Goal: Task Accomplishment & Management: Manage account settings

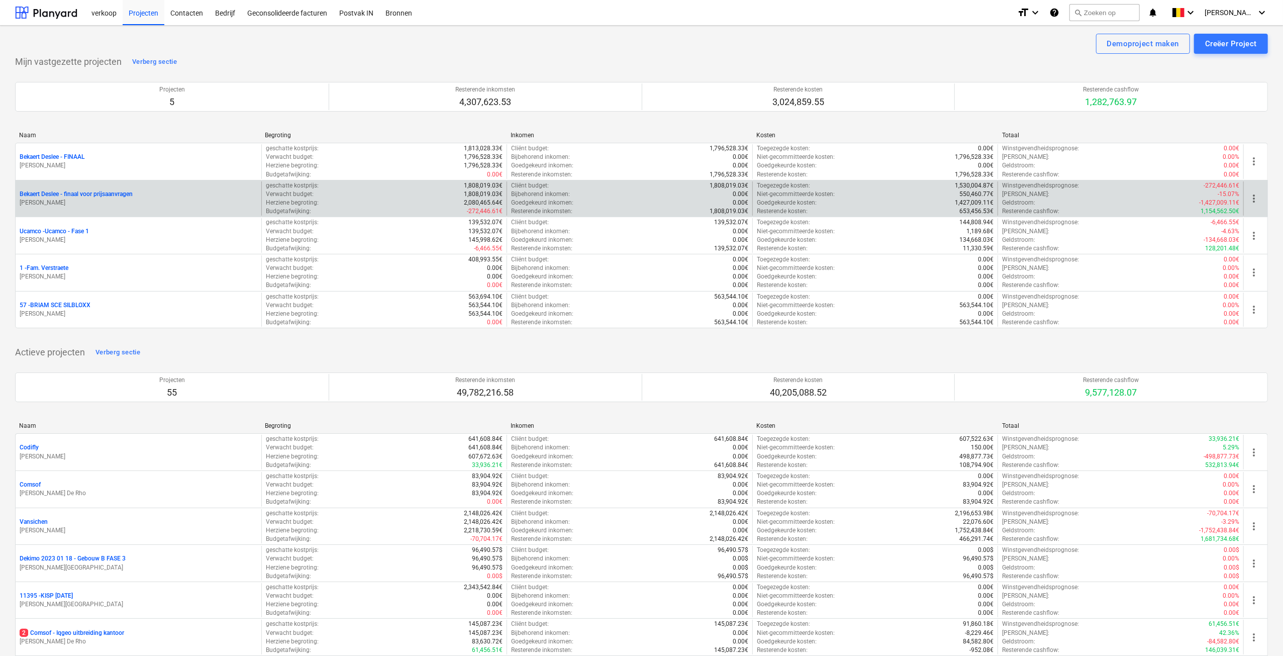
click at [102, 203] on p "[PERSON_NAME]" at bounding box center [139, 203] width 238 height 9
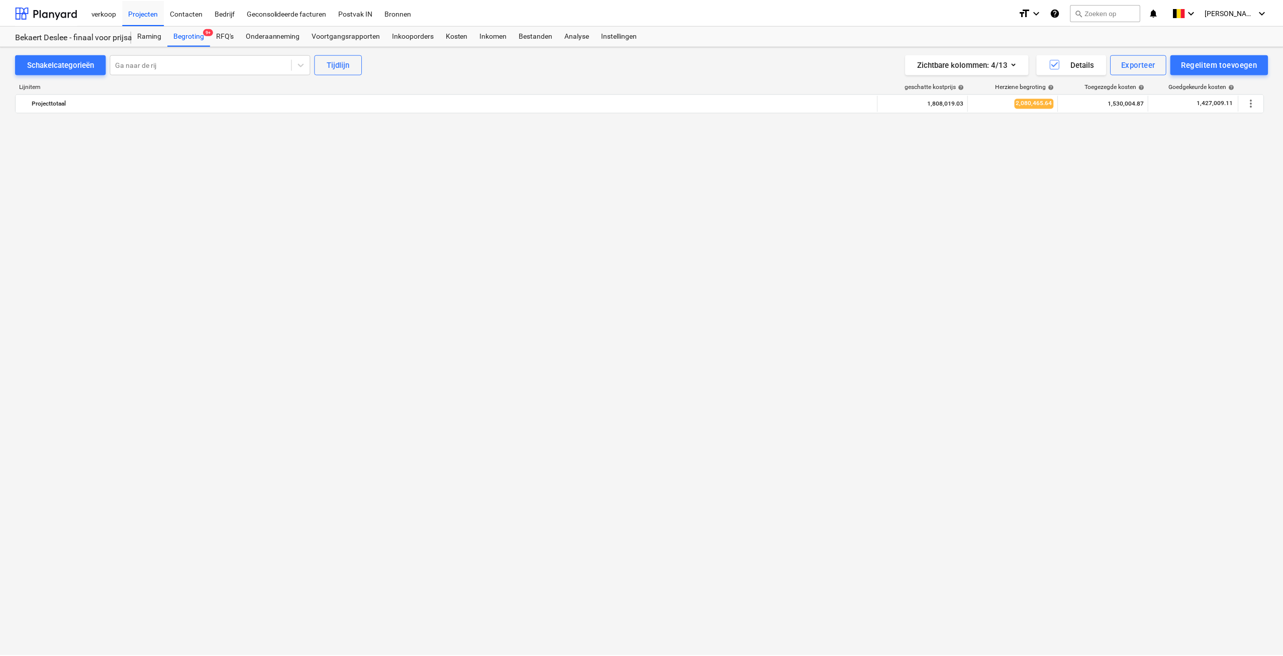
scroll to position [2518, 0]
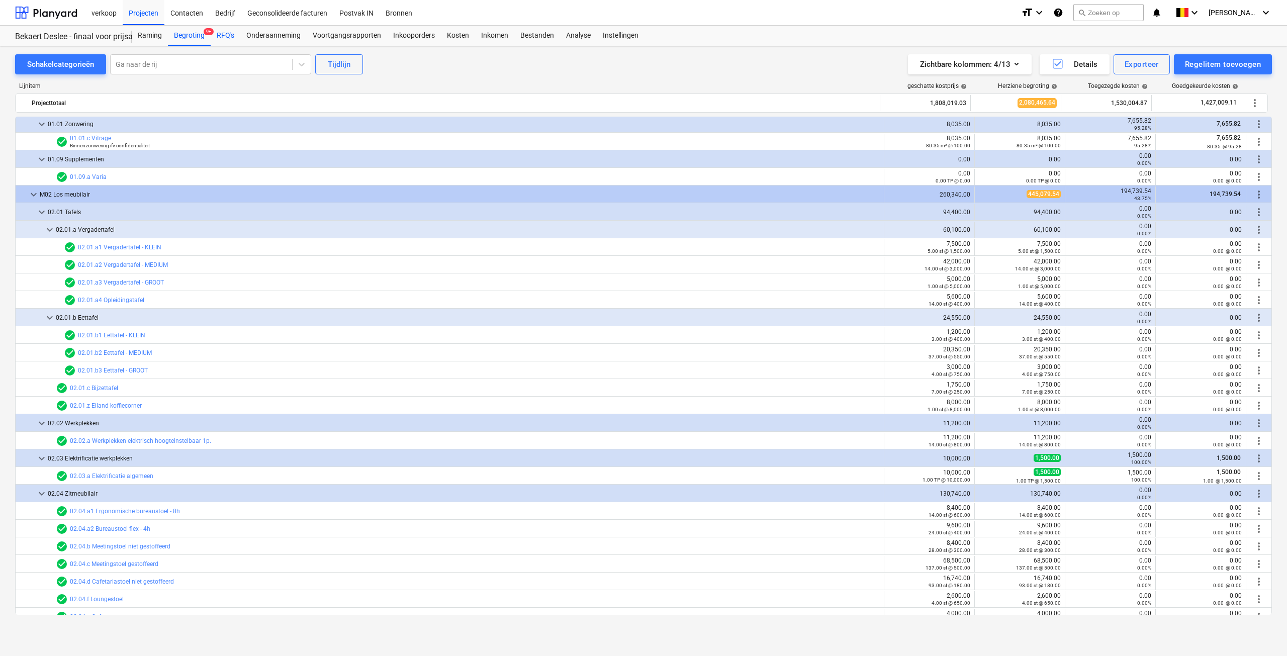
click at [229, 38] on div "RFQ's" at bounding box center [226, 36] width 30 height 20
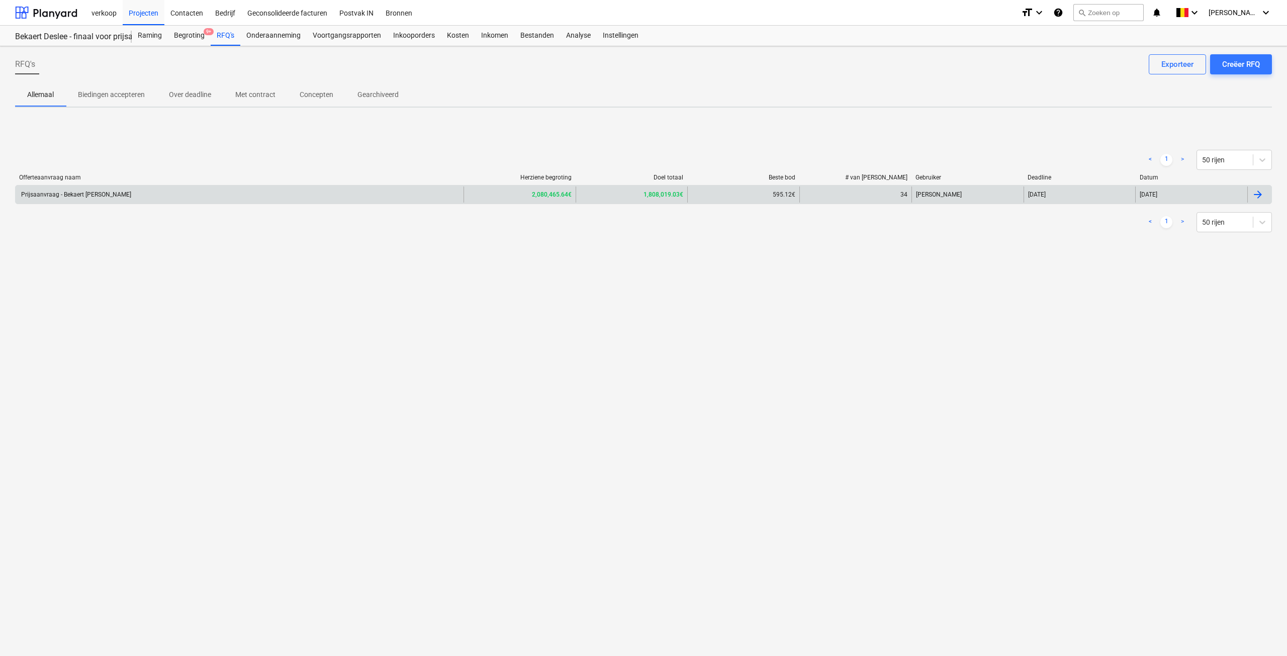
click at [405, 195] on div "Prijsaanvraag - Bekaert [PERSON_NAME]" at bounding box center [240, 195] width 448 height 16
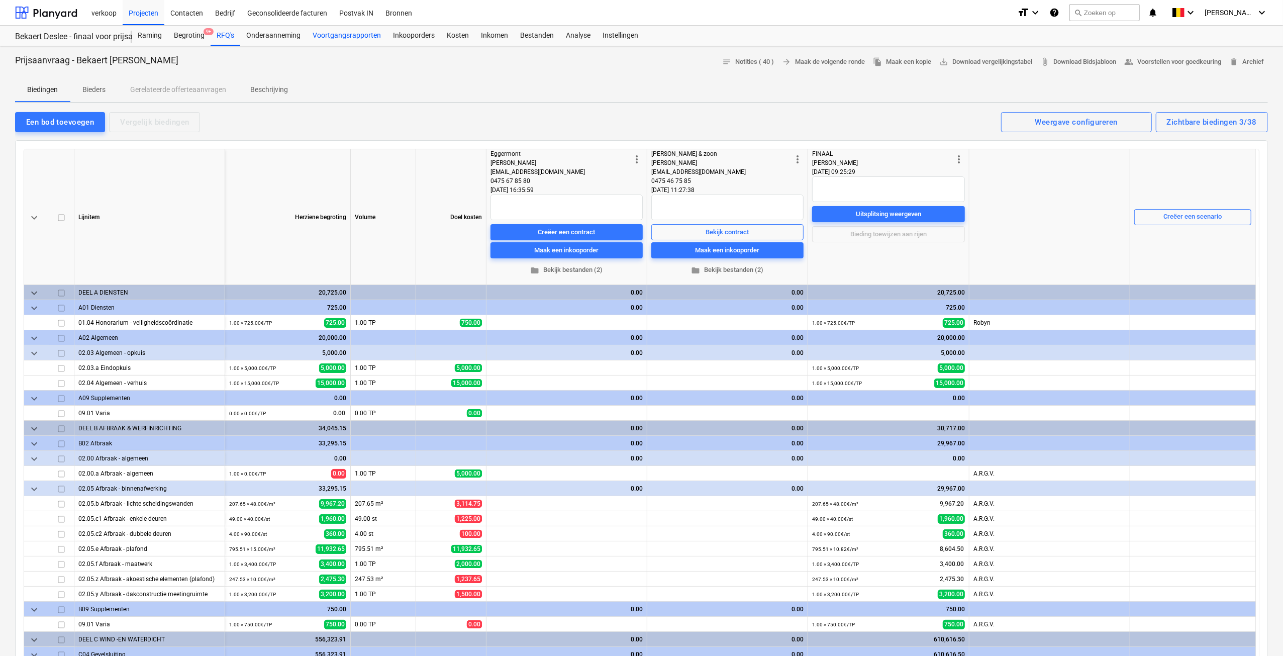
click at [335, 31] on div "Voortgangsrapporten" at bounding box center [347, 36] width 80 height 20
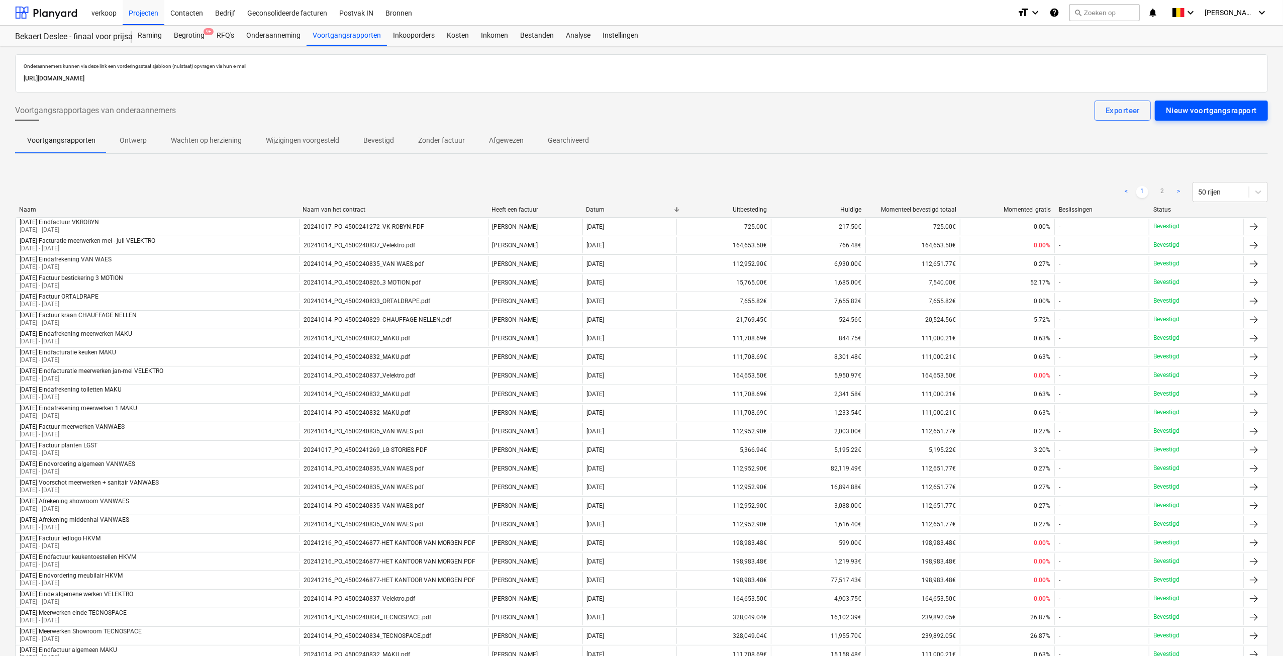
click at [1205, 108] on div "Nieuw voortgangsrapport" at bounding box center [1211, 110] width 91 height 13
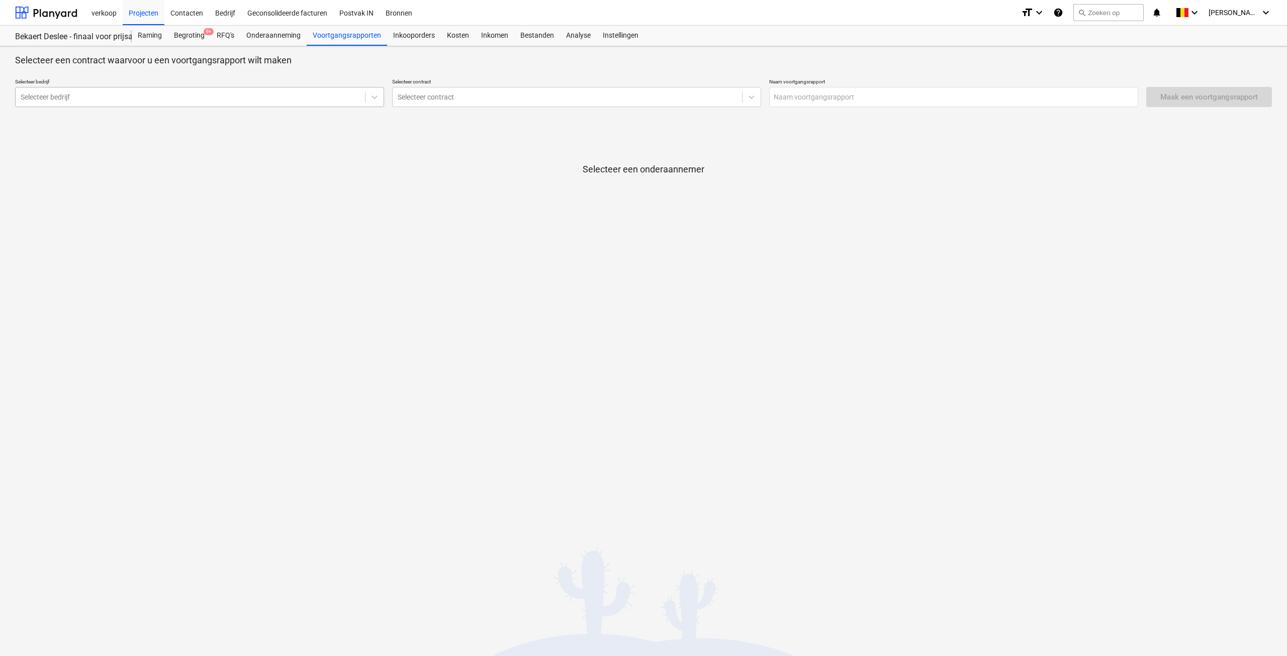
click at [136, 99] on div at bounding box center [190, 97] width 339 height 10
type input "tecnos"
click at [140, 120] on div "Tecnospace" at bounding box center [199, 121] width 369 height 16
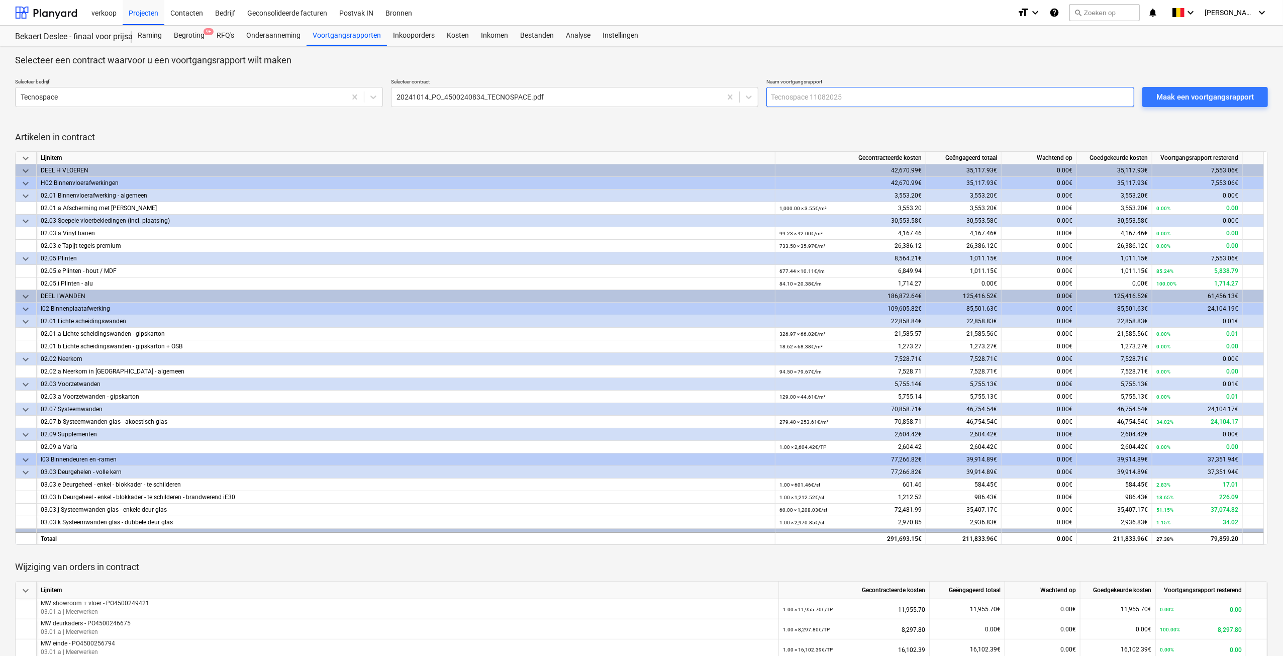
click at [819, 92] on input "text" at bounding box center [951, 97] width 368 height 20
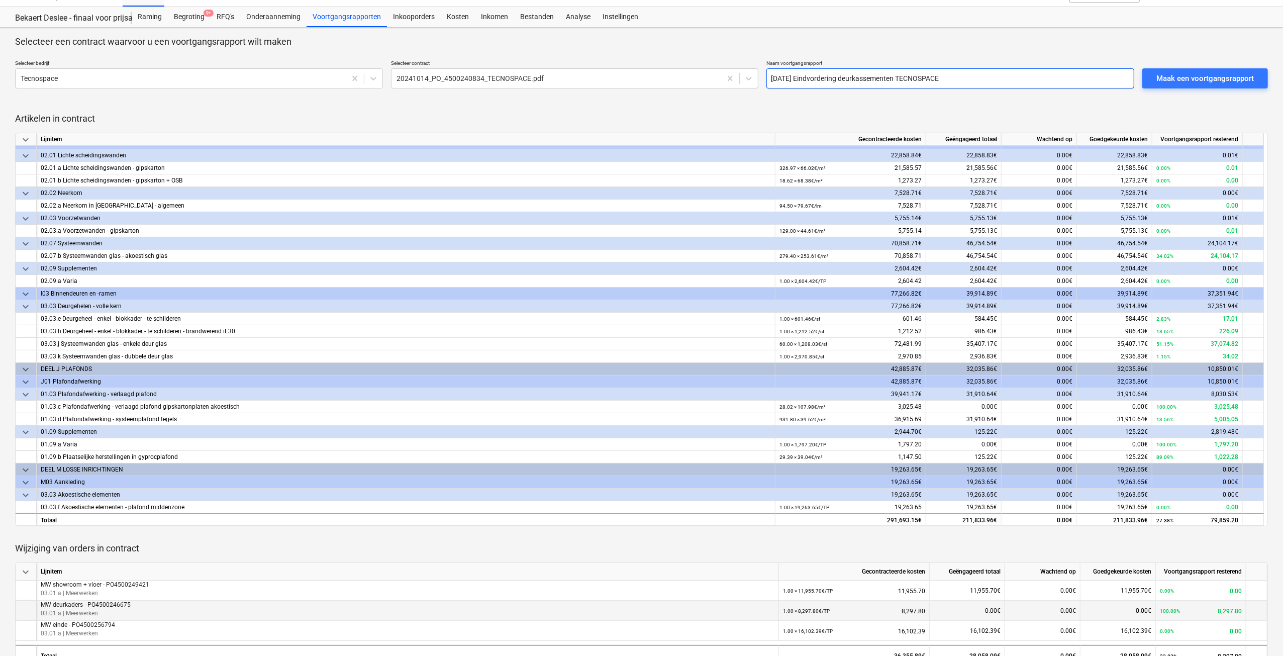
scroll to position [36, 0]
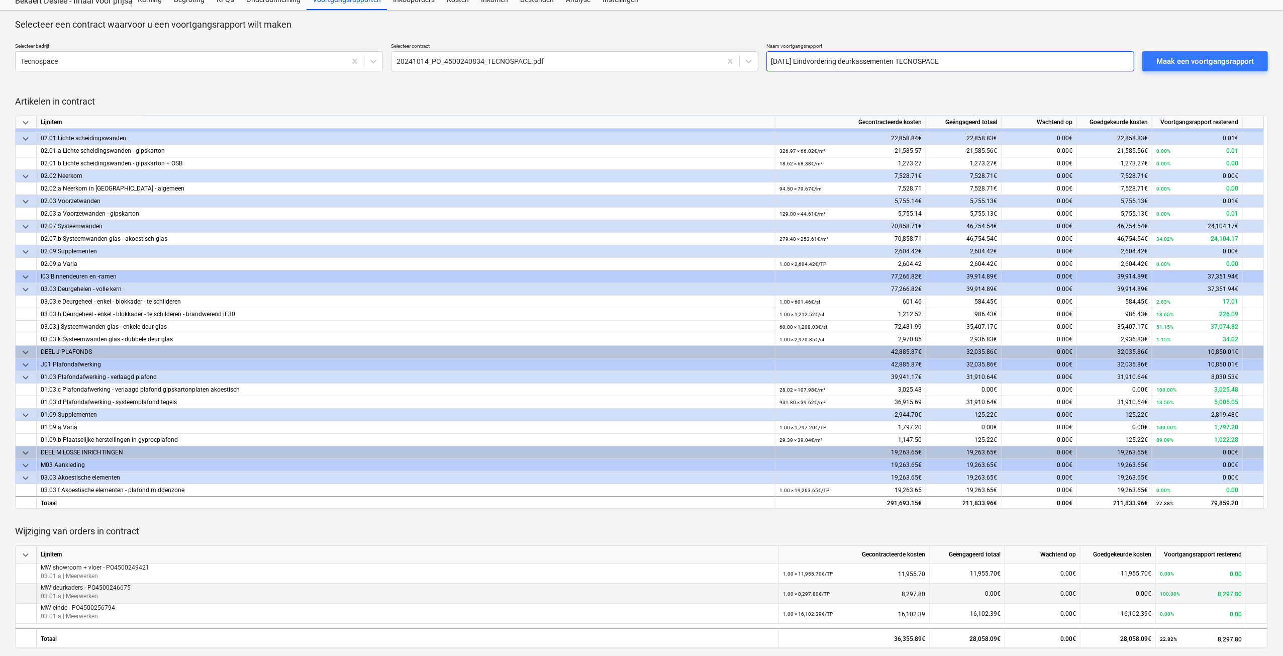
type input "[DATE] Eindvordering deurkassementen TECNOSPACE"
click at [967, 590] on div "0.00€" at bounding box center [967, 594] width 75 height 20
click at [973, 591] on div "0.00€" at bounding box center [967, 594] width 75 height 20
click at [1233, 64] on div "Maak een voortgangsrapport" at bounding box center [1206, 61] width 98 height 13
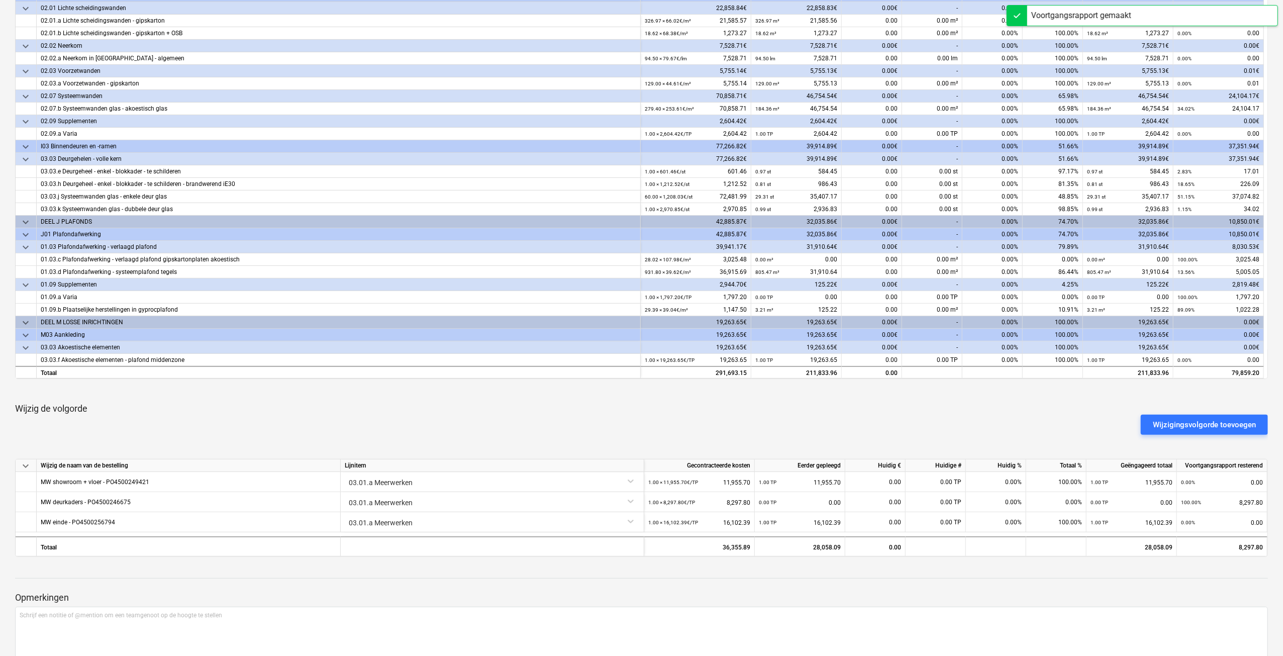
scroll to position [302, 0]
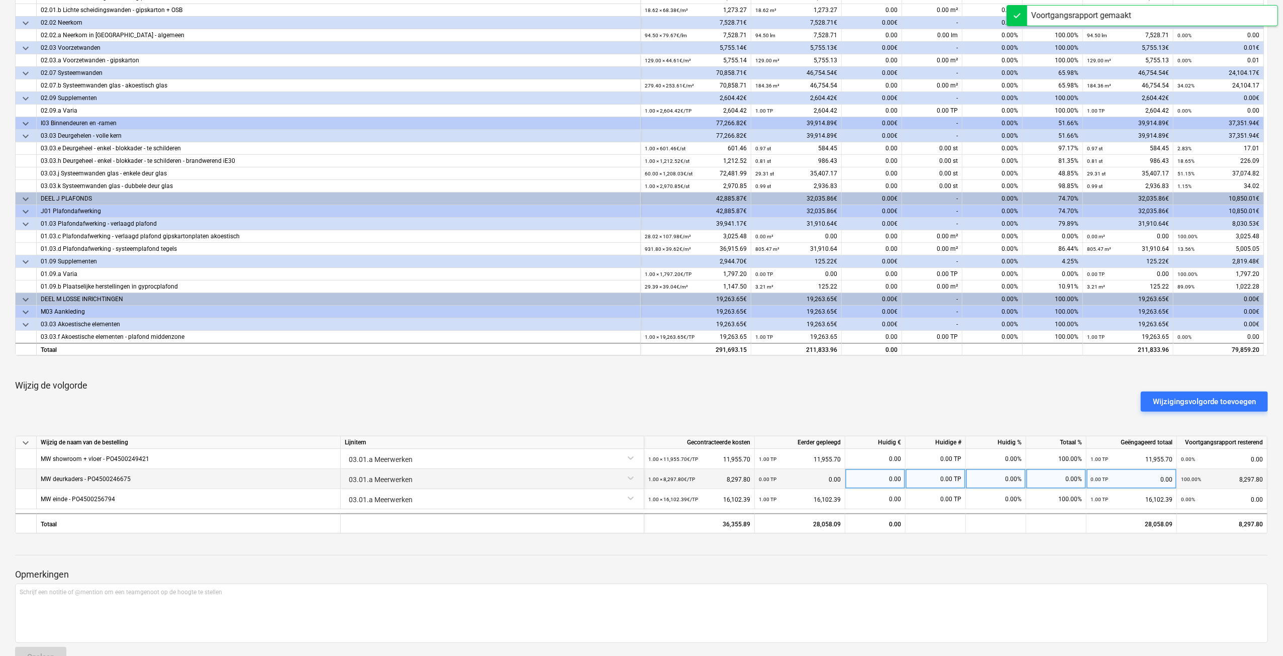
click at [1001, 475] on div "0.00%" at bounding box center [996, 479] width 60 height 20
type input "100"
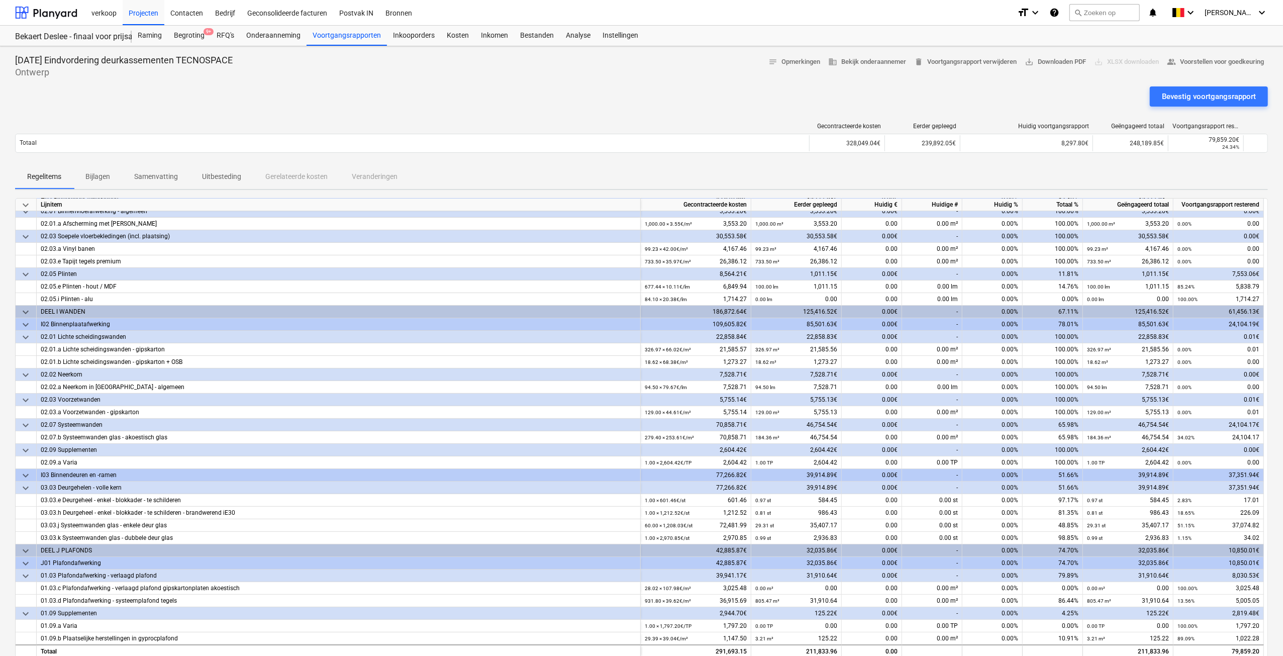
scroll to position [0, 0]
click at [498, 97] on div "Bevestig voortgangsrapport" at bounding box center [641, 100] width 1253 height 28
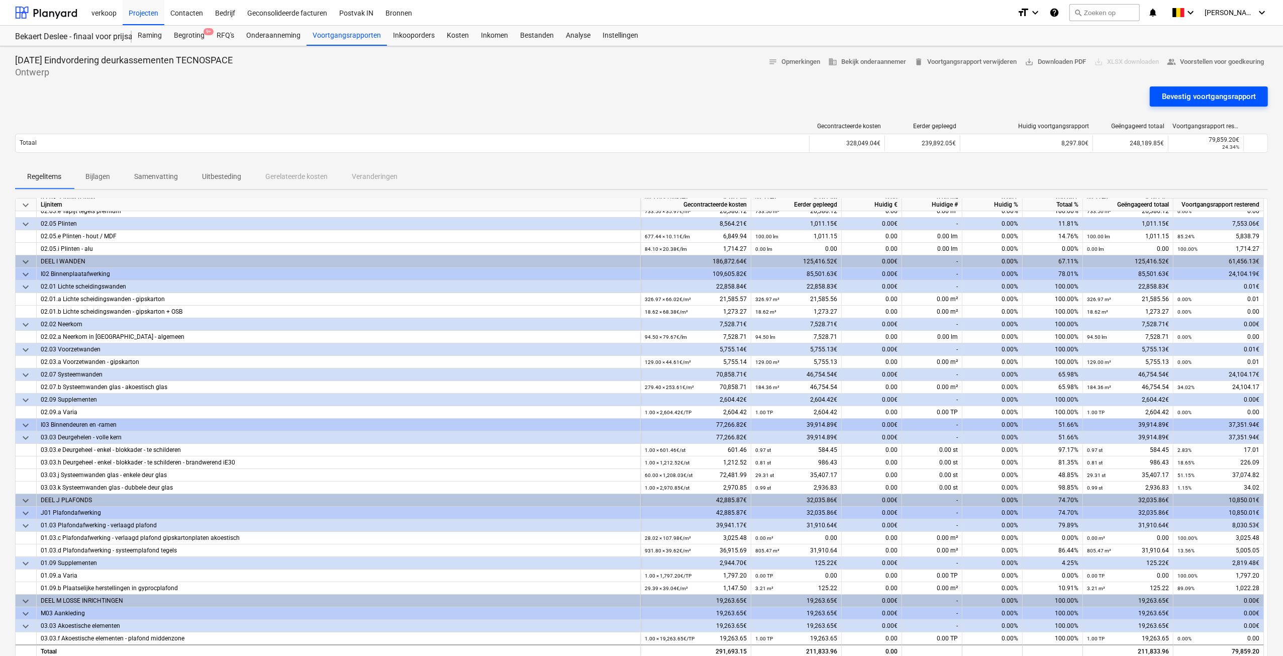
click at [1205, 100] on div "Bevestig voortgangsrapport" at bounding box center [1209, 96] width 94 height 13
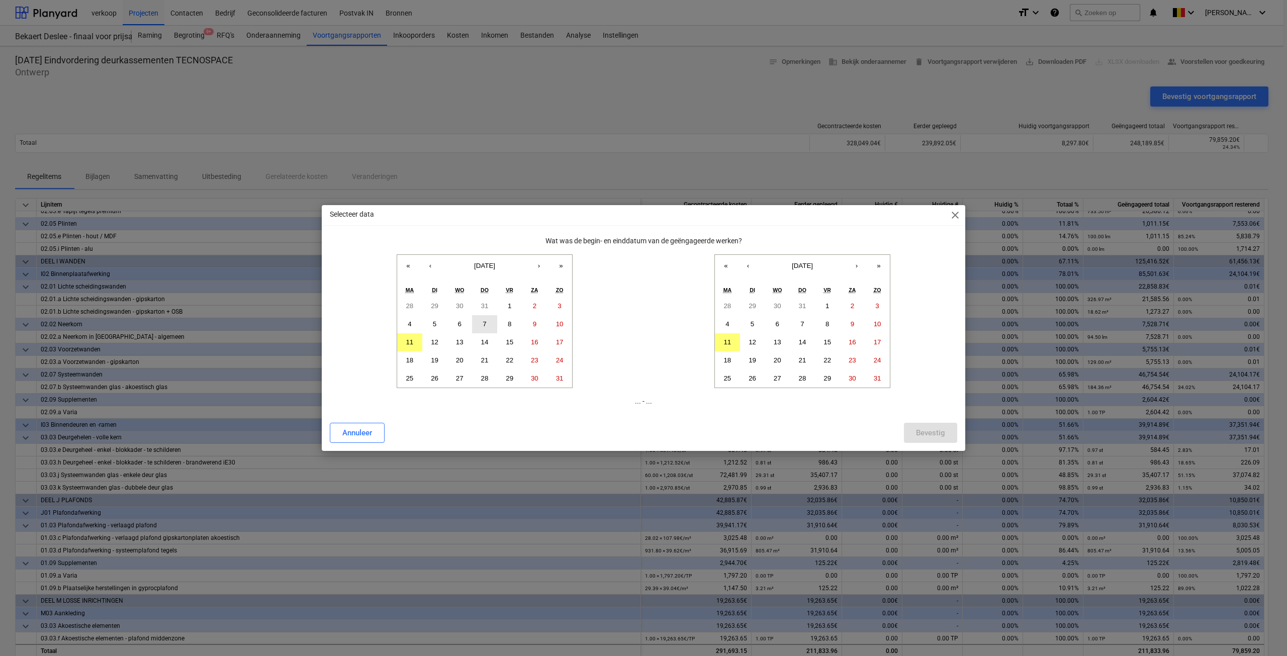
click at [489, 323] on button "7" at bounding box center [484, 324] width 25 height 18
click at [725, 342] on abbr "11" at bounding box center [727, 342] width 8 height 8
click at [917, 434] on div "Bevestig" at bounding box center [930, 432] width 29 height 13
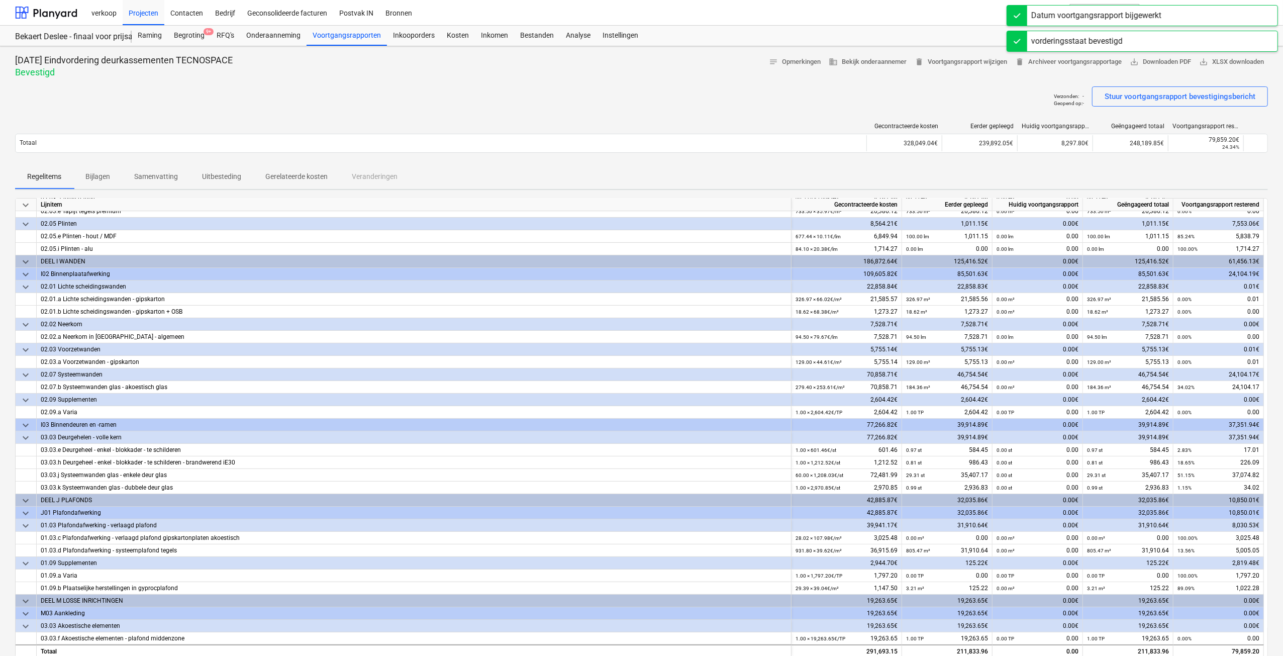
click at [285, 174] on p "Gerelateerde kosten" at bounding box center [296, 176] width 62 height 11
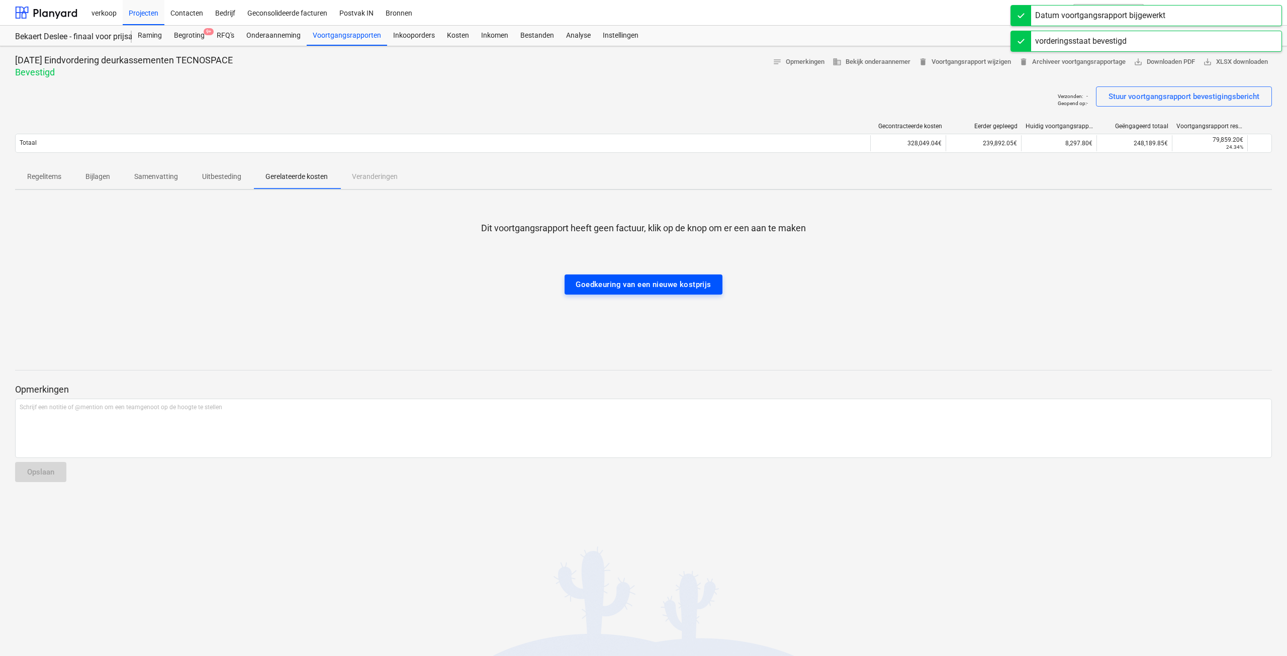
click at [709, 282] on div "Goedkeuring van een nieuwe kostprijs" at bounding box center [643, 284] width 135 height 13
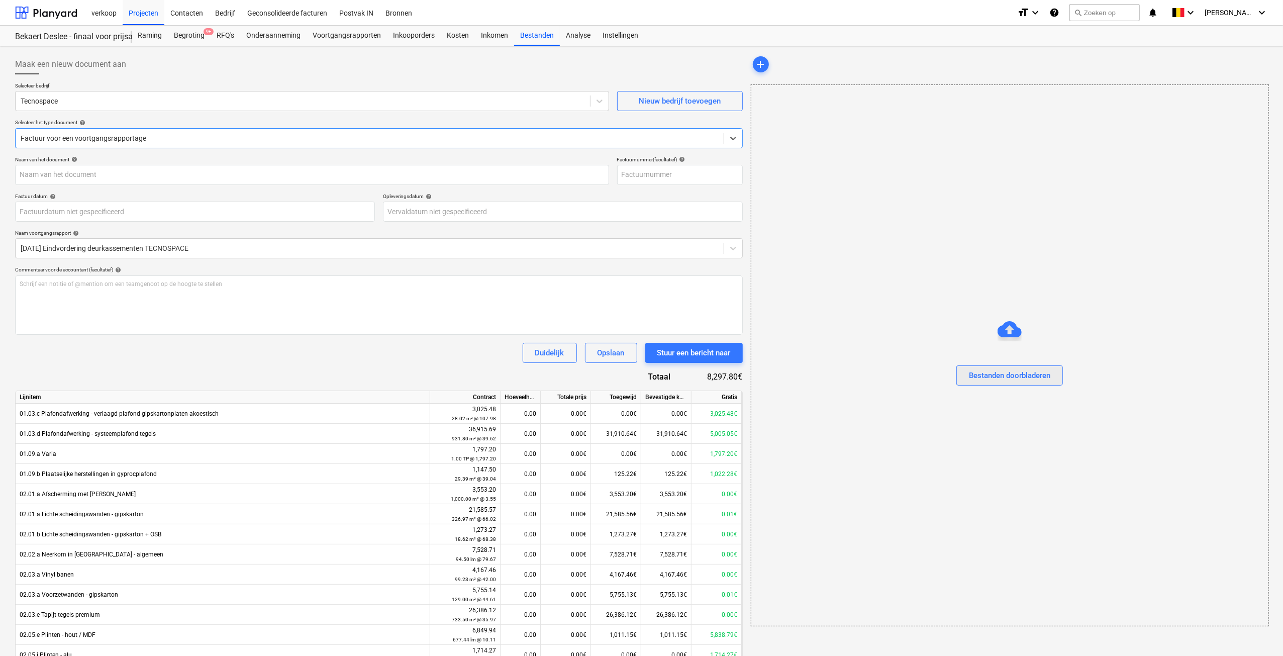
click at [980, 370] on div "Bestanden doorbladeren" at bounding box center [1009, 375] width 81 height 13
type input "FAC 2025345 24BEKAWA00.pdf"
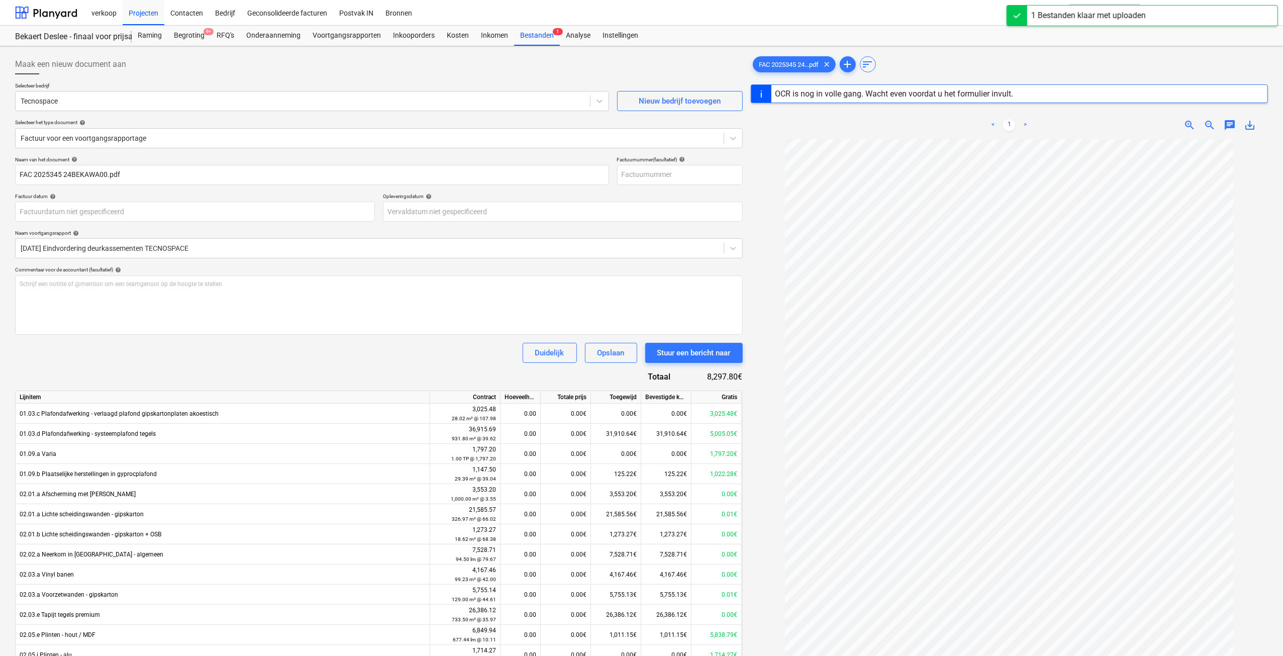
scroll to position [9, 0]
click at [696, 355] on div "Stuur een bericht naar" at bounding box center [694, 352] width 73 height 13
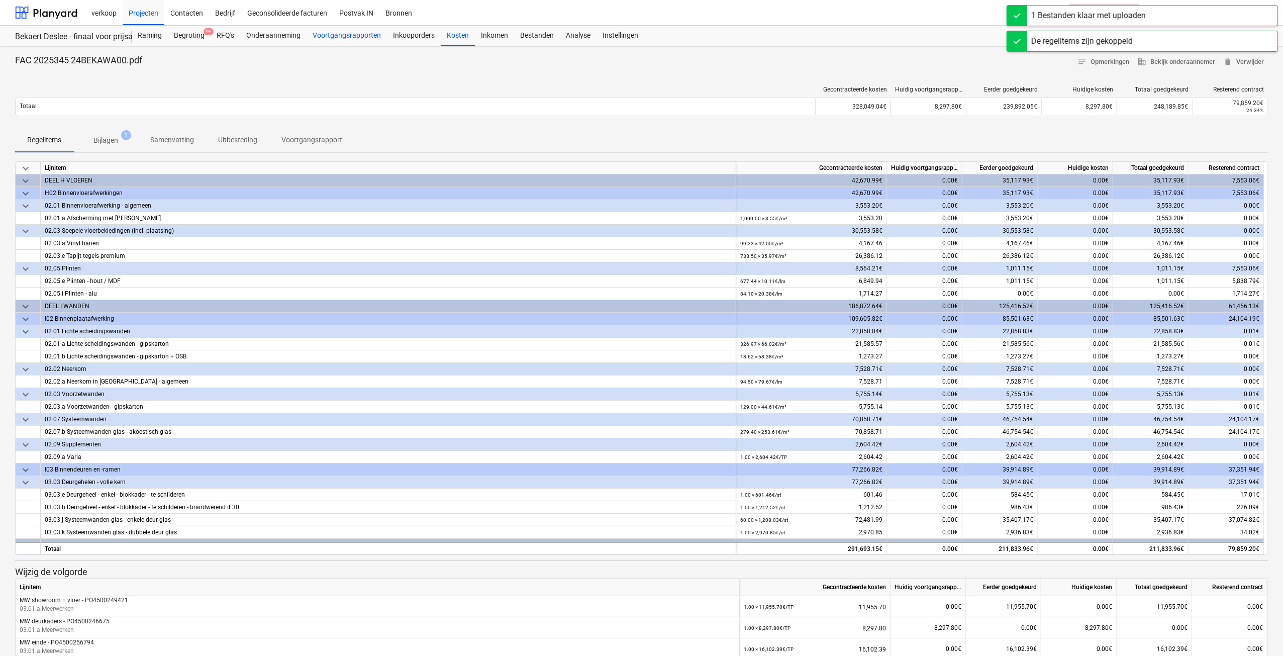
click at [361, 36] on div "Voortgangsrapporten" at bounding box center [347, 36] width 80 height 20
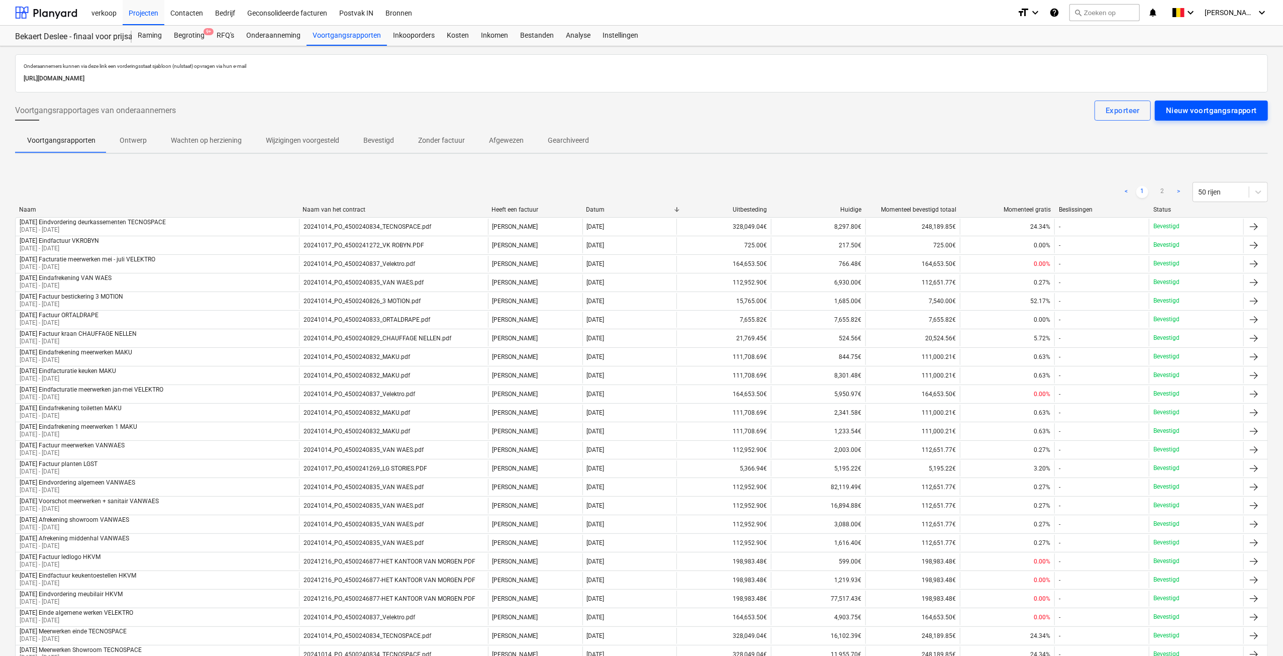
click at [1176, 114] on div "Nieuw voortgangsrapport" at bounding box center [1211, 110] width 91 height 13
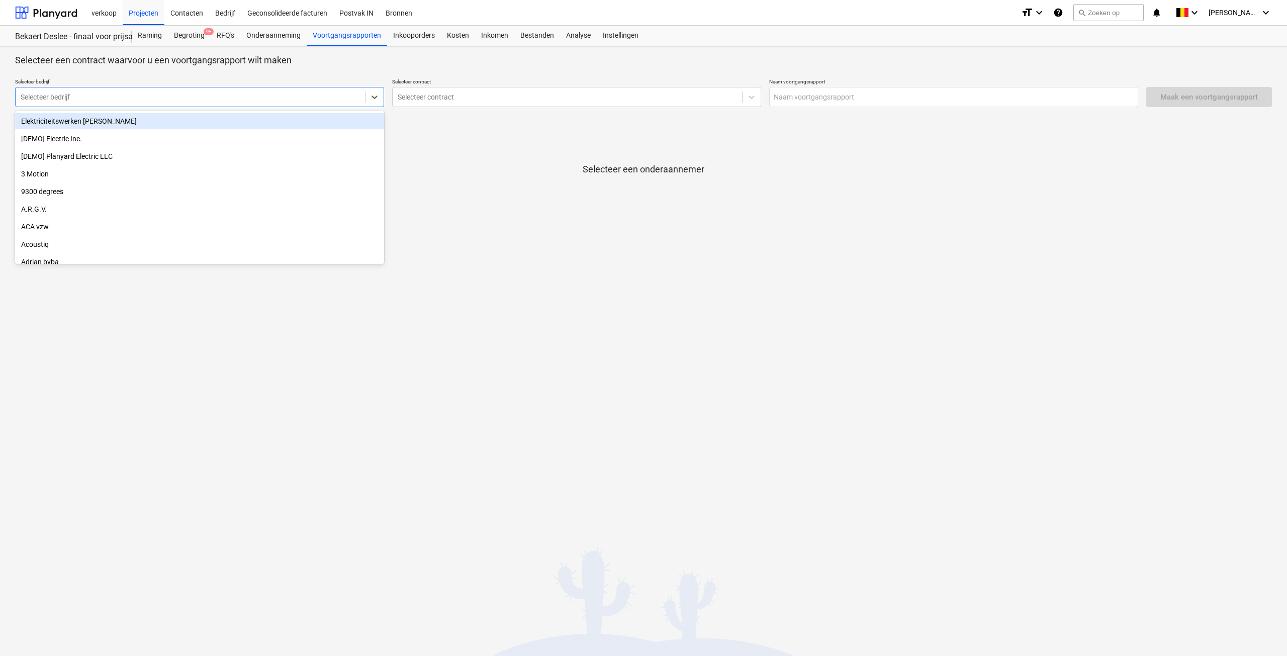
click at [243, 102] on div "Selecteer bedrijf" at bounding box center [190, 97] width 349 height 14
type input "tecno"
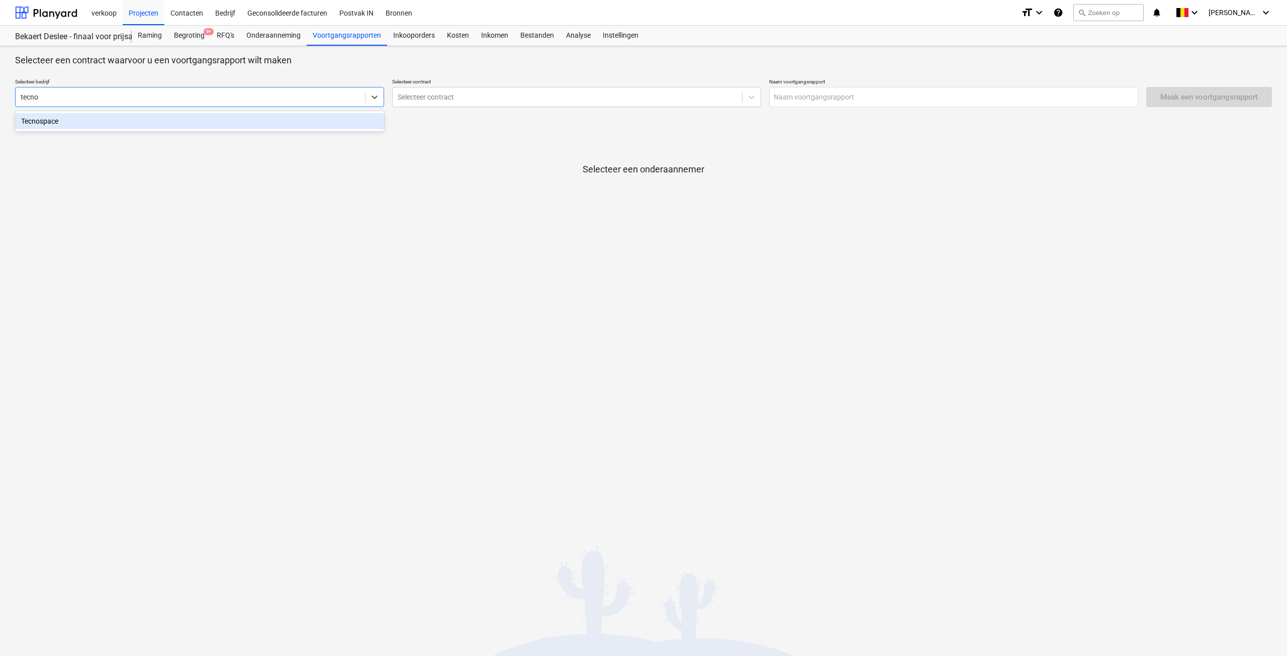
click at [203, 117] on div "Tecnospace" at bounding box center [199, 121] width 369 height 16
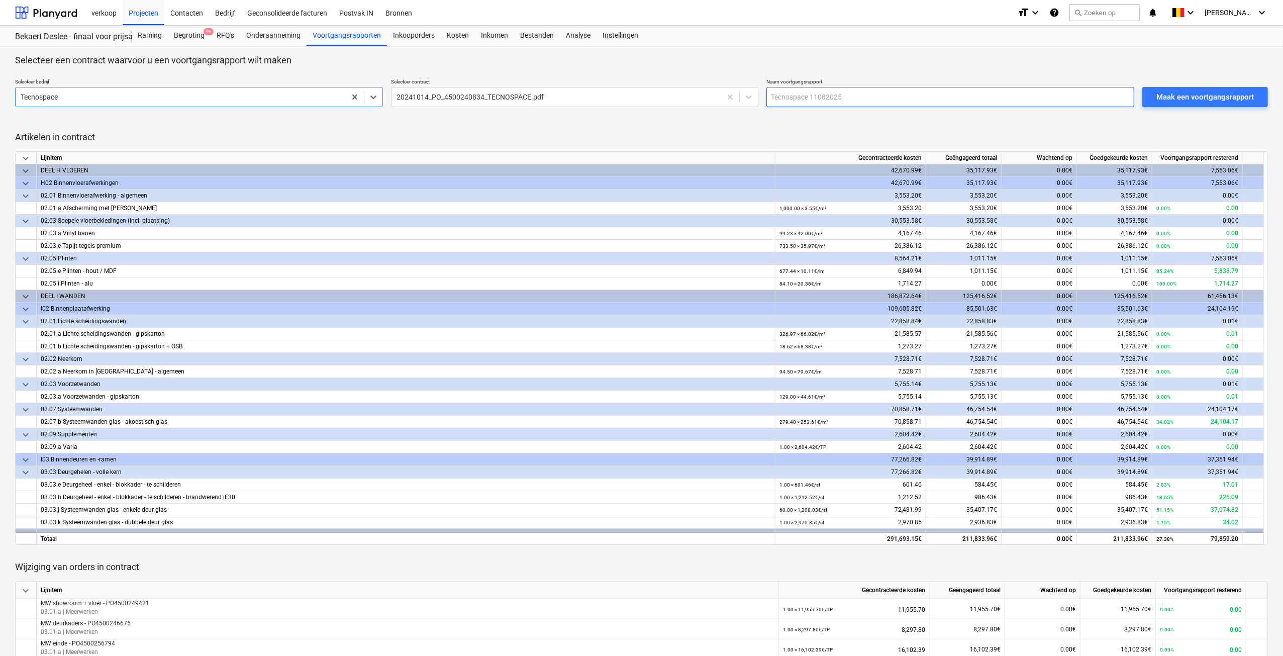
click at [799, 94] on input "text" at bounding box center [951, 97] width 368 height 20
type input "[DATE] Vordering 4 TECNOSPACE"
click at [1180, 97] on div "Maak een voortgangsrapport" at bounding box center [1206, 96] width 98 height 13
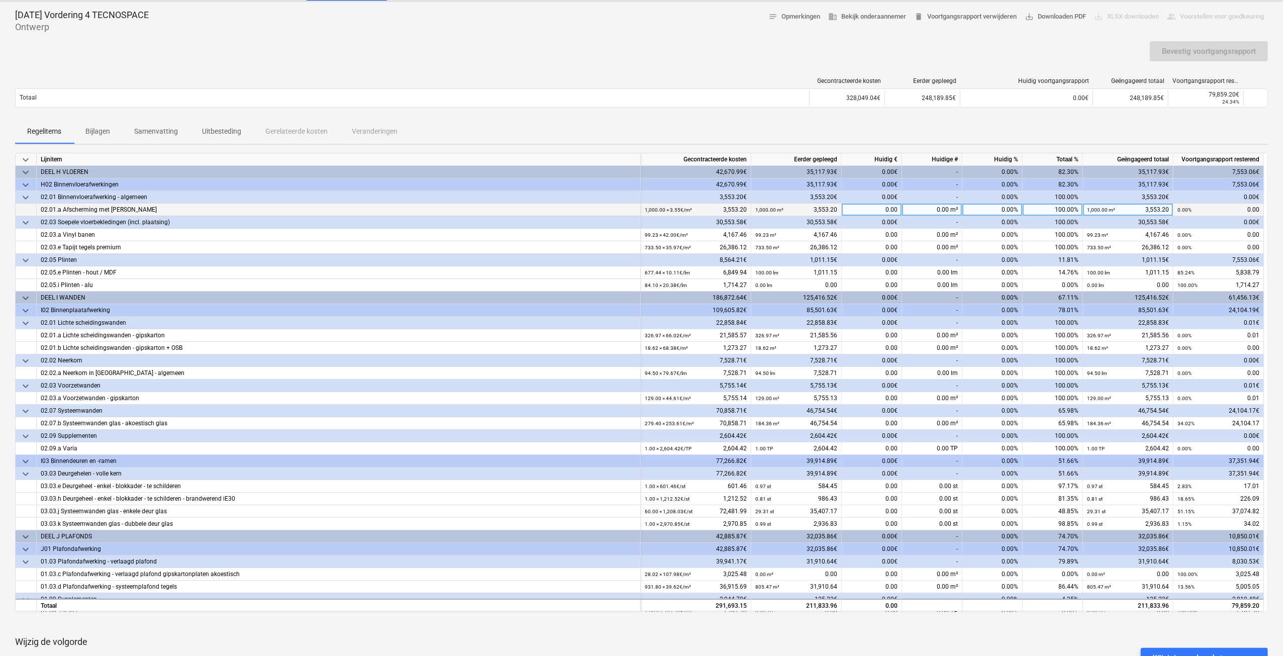
scroll to position [101, 0]
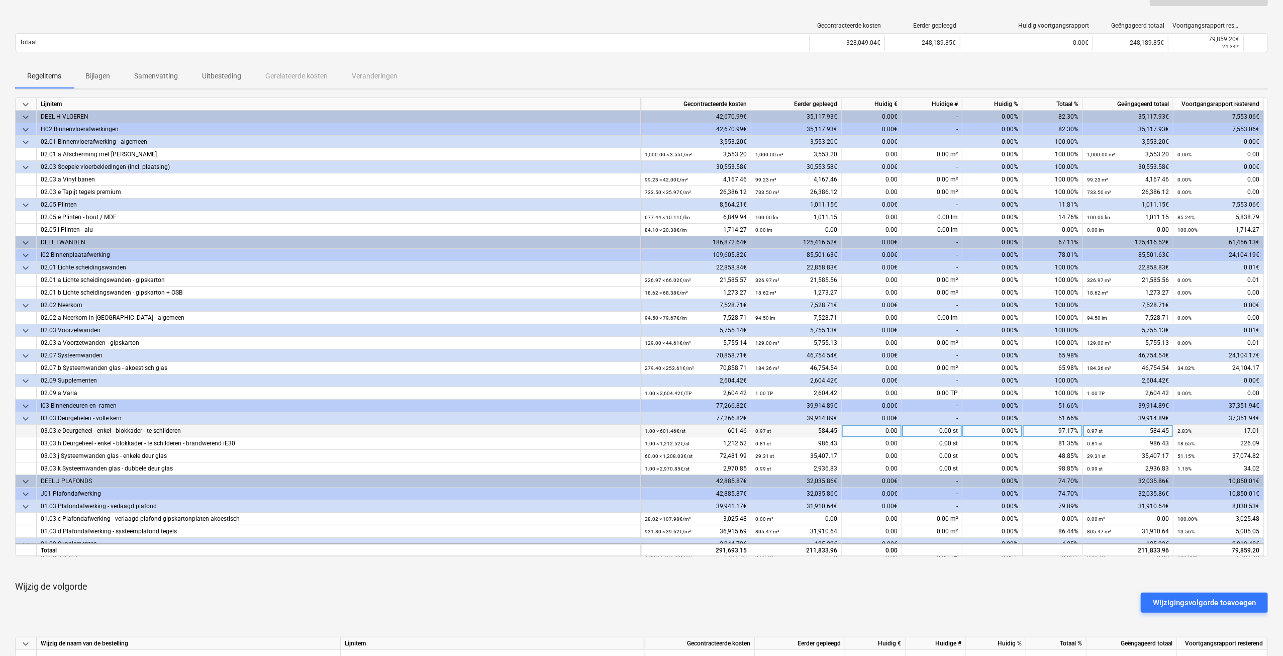
click at [989, 430] on div "0.00%" at bounding box center [993, 431] width 60 height 13
type input "100"
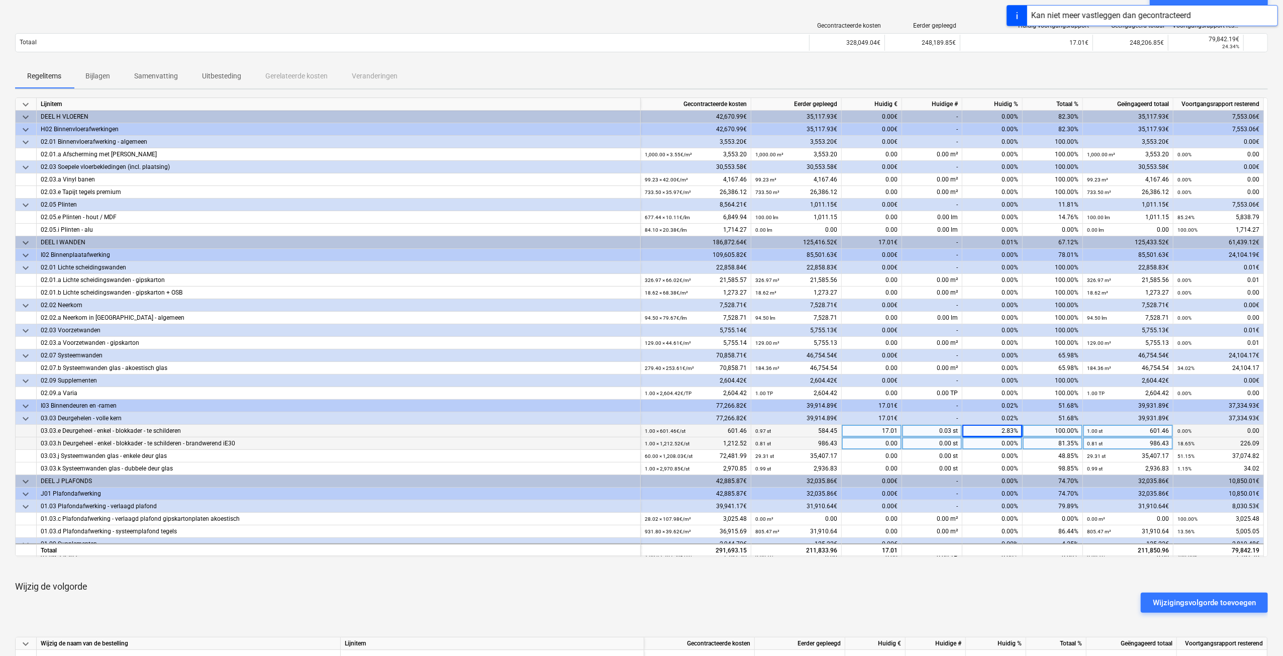
click at [994, 445] on div "0.00%" at bounding box center [993, 443] width 60 height 13
type input "100"
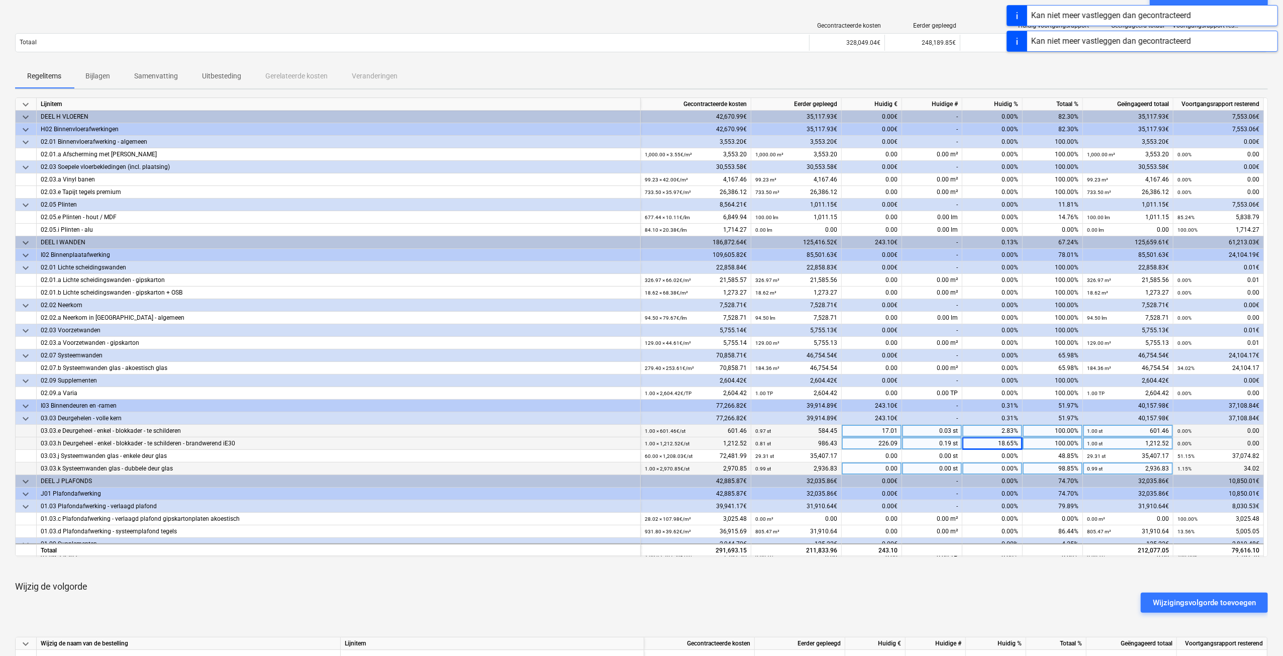
click at [985, 465] on div "0.00%" at bounding box center [993, 468] width 60 height 13
click at [985, 457] on div "0.00%" at bounding box center [993, 456] width 60 height 13
type input "100"
click at [987, 468] on div "0.00%" at bounding box center [993, 468] width 60 height 13
type input "100"
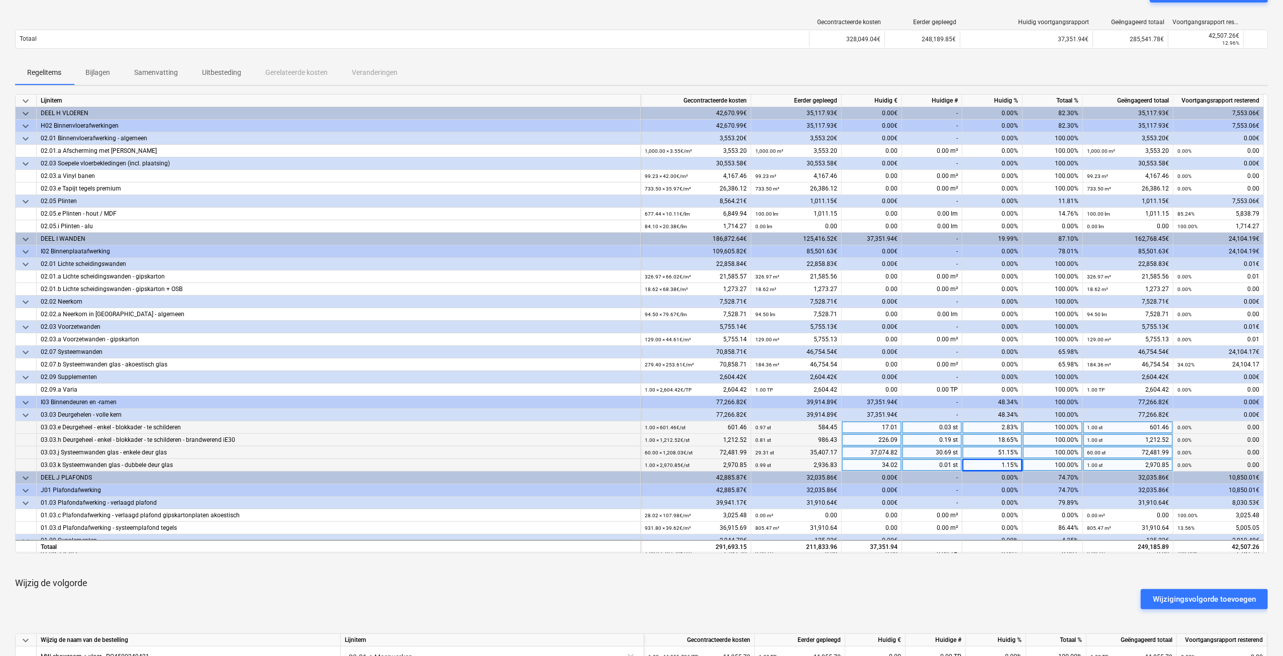
scroll to position [50, 0]
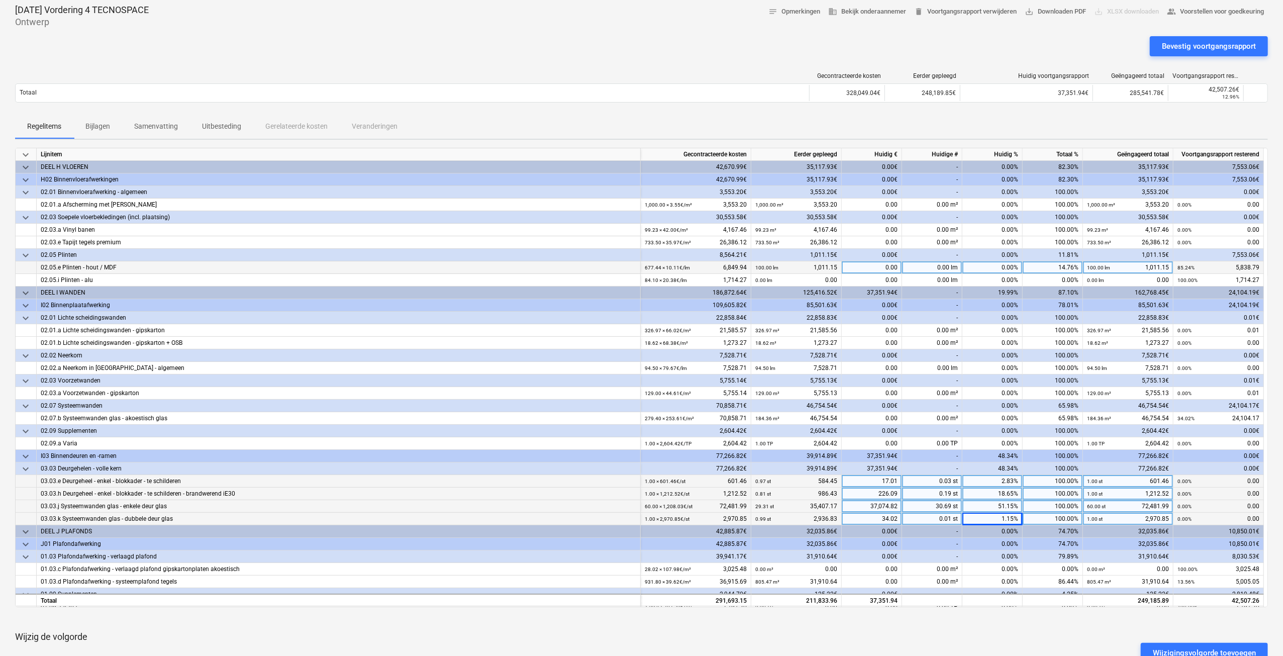
click at [878, 267] on div "0.00" at bounding box center [872, 267] width 60 height 13
type input "433.35"
click at [1005, 278] on div "0.00%" at bounding box center [993, 280] width 60 height 13
type input "100"
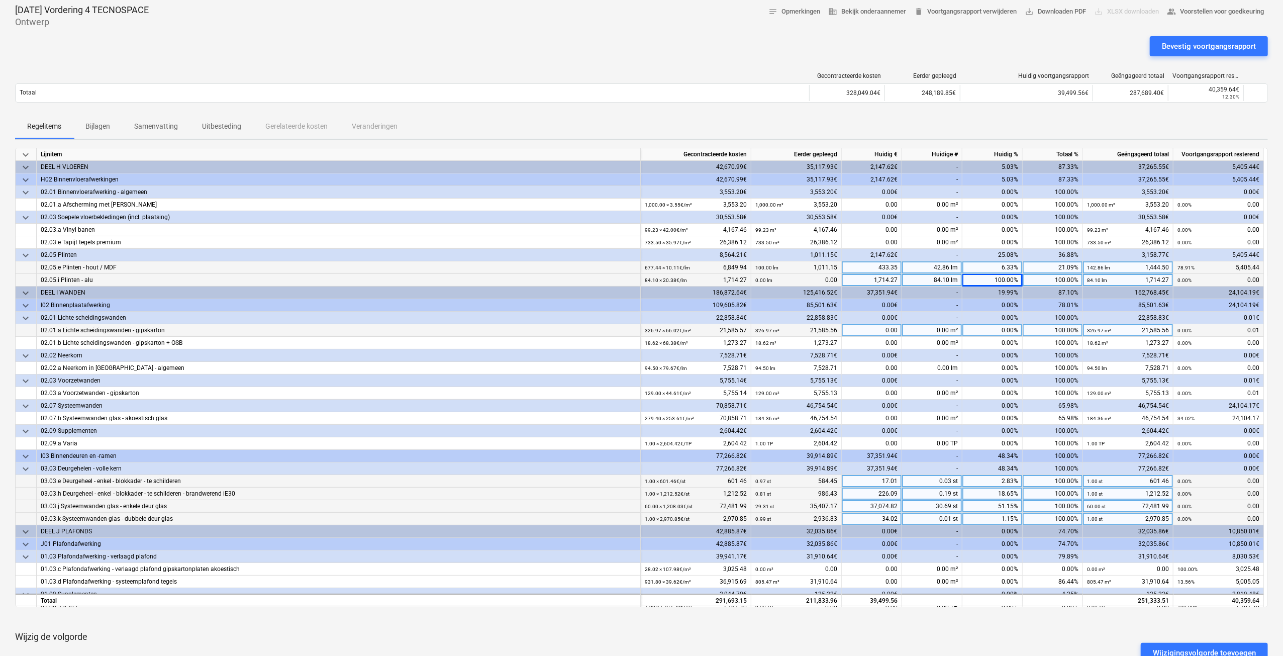
click at [878, 327] on div "0.00" at bounding box center [872, 330] width 60 height 13
type input "0.01"
click at [875, 392] on div "0.00" at bounding box center [872, 393] width 60 height 13
type input "0.01"
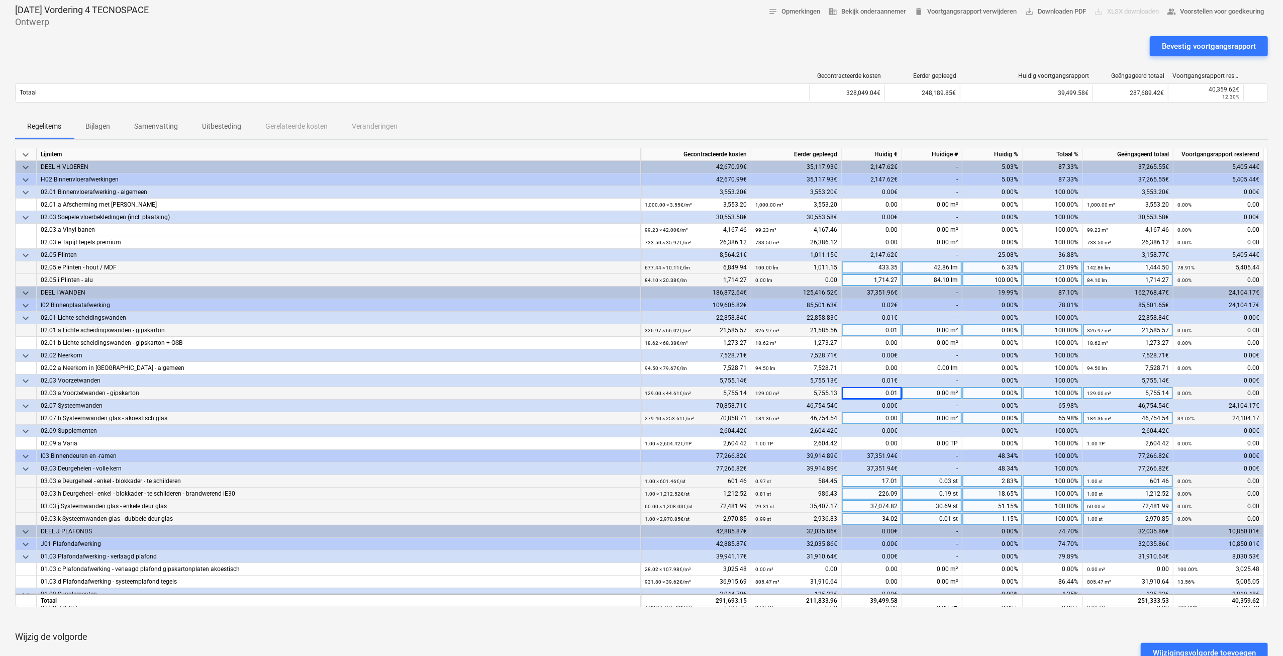
click at [865, 414] on div "0.00" at bounding box center [872, 418] width 60 height 13
click at [878, 418] on div "0.00" at bounding box center [872, 418] width 60 height 13
type input "3.685,54"
click at [882, 438] on div "0.00" at bounding box center [872, 443] width 60 height 13
click at [886, 416] on div "0.00" at bounding box center [872, 418] width 60 height 13
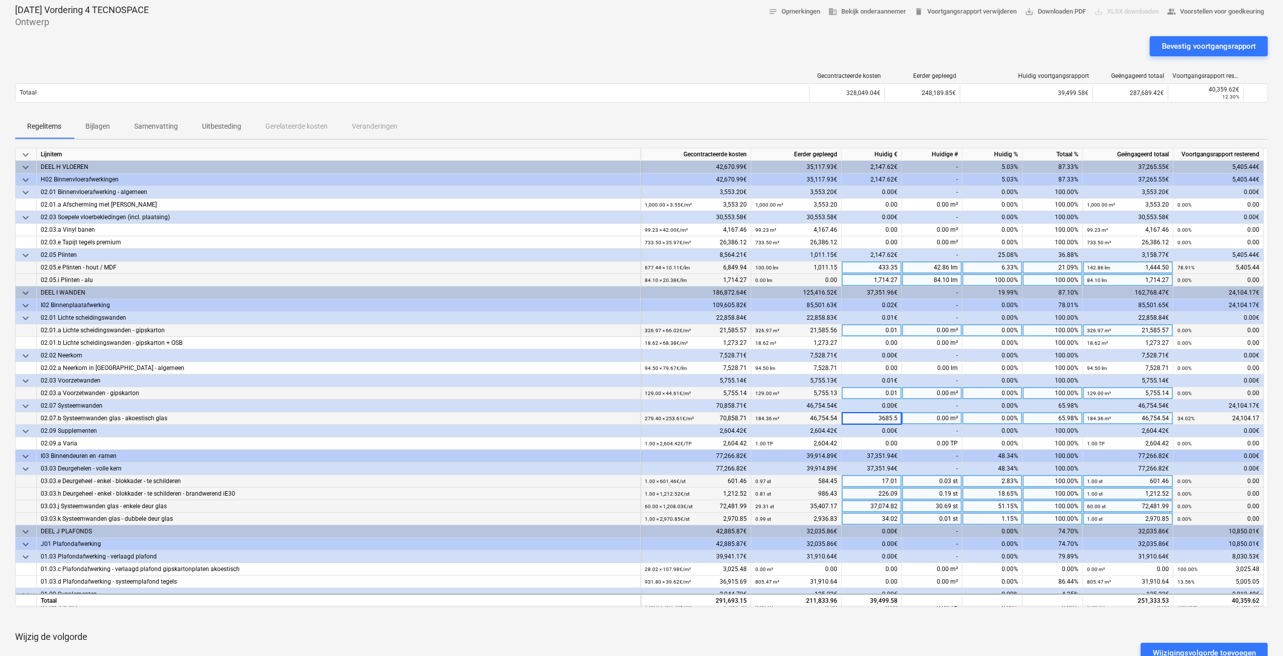
type input "3685.54"
click at [876, 443] on div "0.00" at bounding box center [872, 443] width 60 height 13
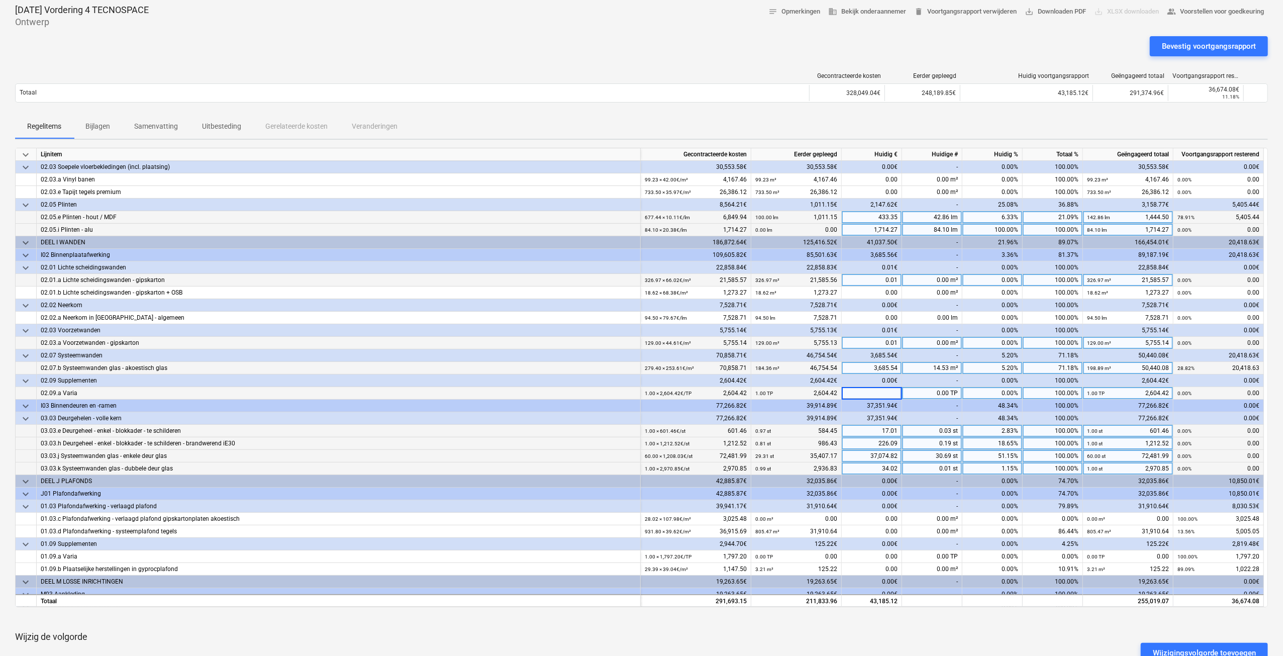
scroll to position [81, 0]
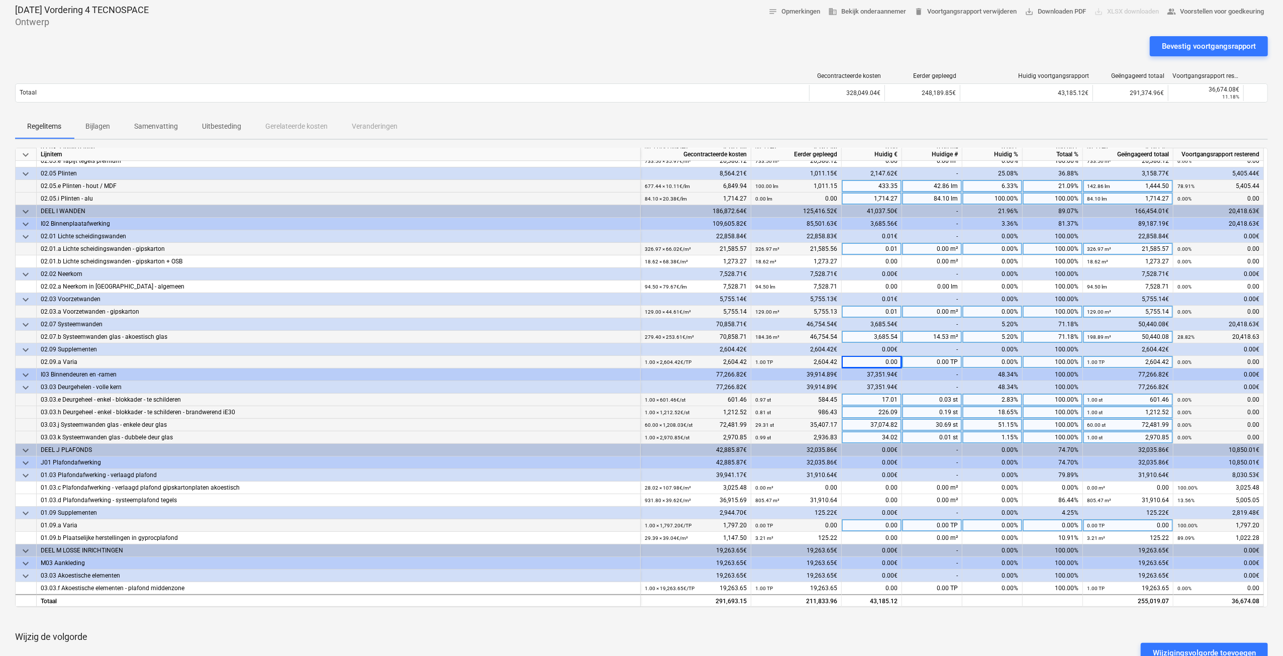
click at [872, 523] on div "0.00" at bounding box center [872, 525] width 60 height 13
click at [987, 523] on div "0.00%" at bounding box center [993, 525] width 60 height 13
type input "100"
click at [991, 538] on div "0.00%" at bounding box center [993, 538] width 60 height 13
type input "100"
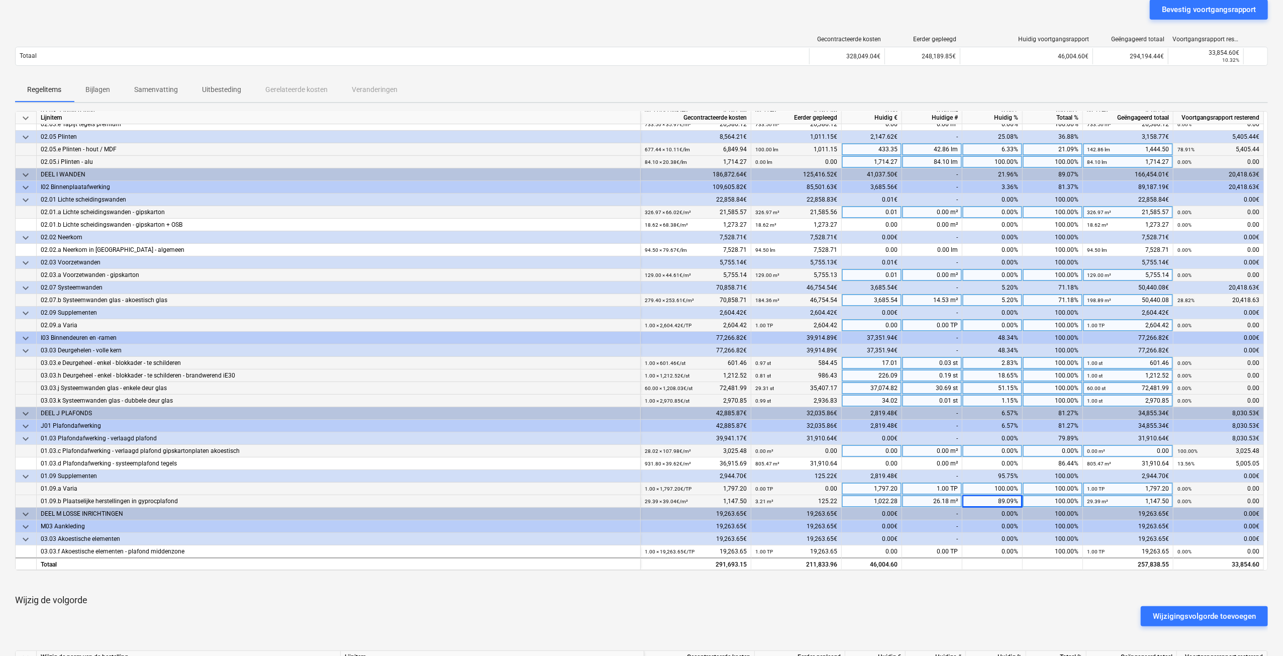
scroll to position [101, 0]
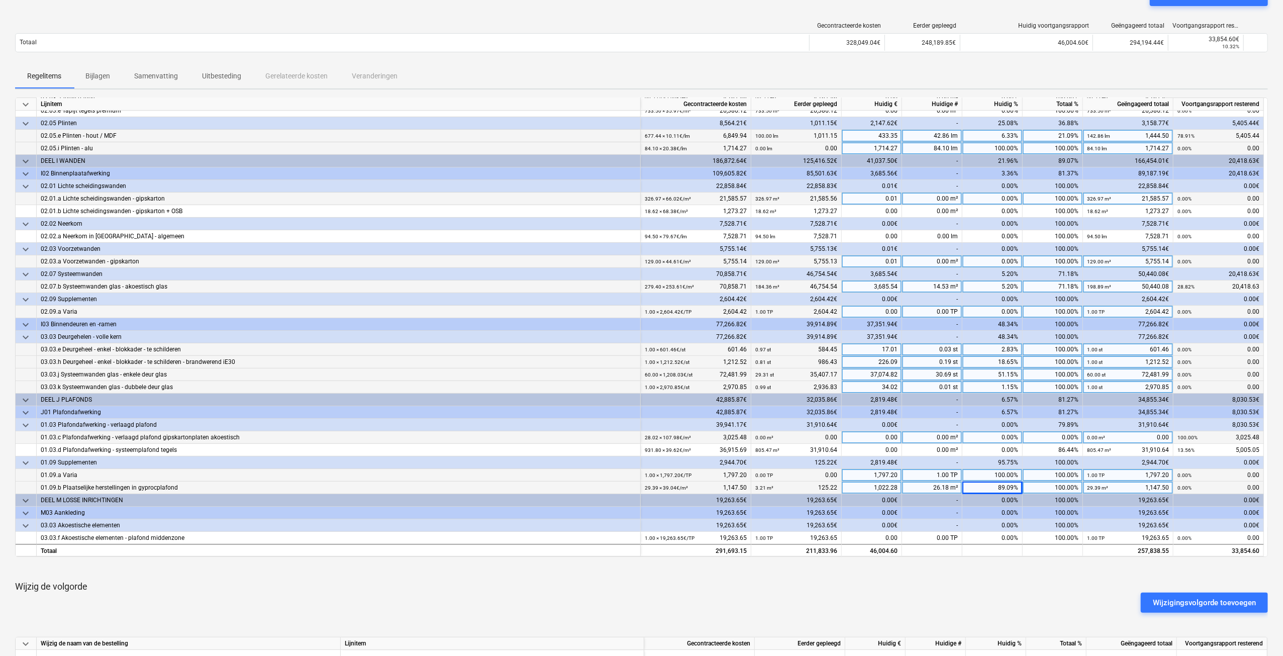
click at [976, 433] on div "0.00%" at bounding box center [993, 437] width 60 height 13
type input "100"
click at [979, 446] on div "0.00%" at bounding box center [993, 450] width 60 height 13
type input "100"
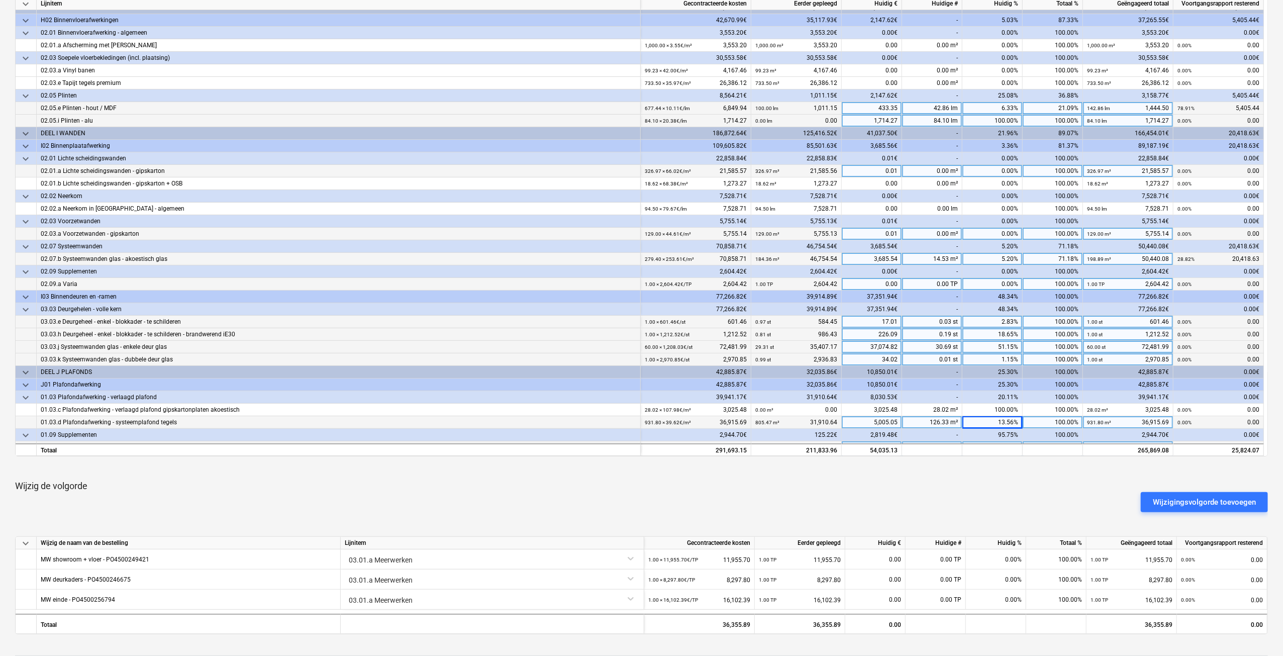
scroll to position [0, 0]
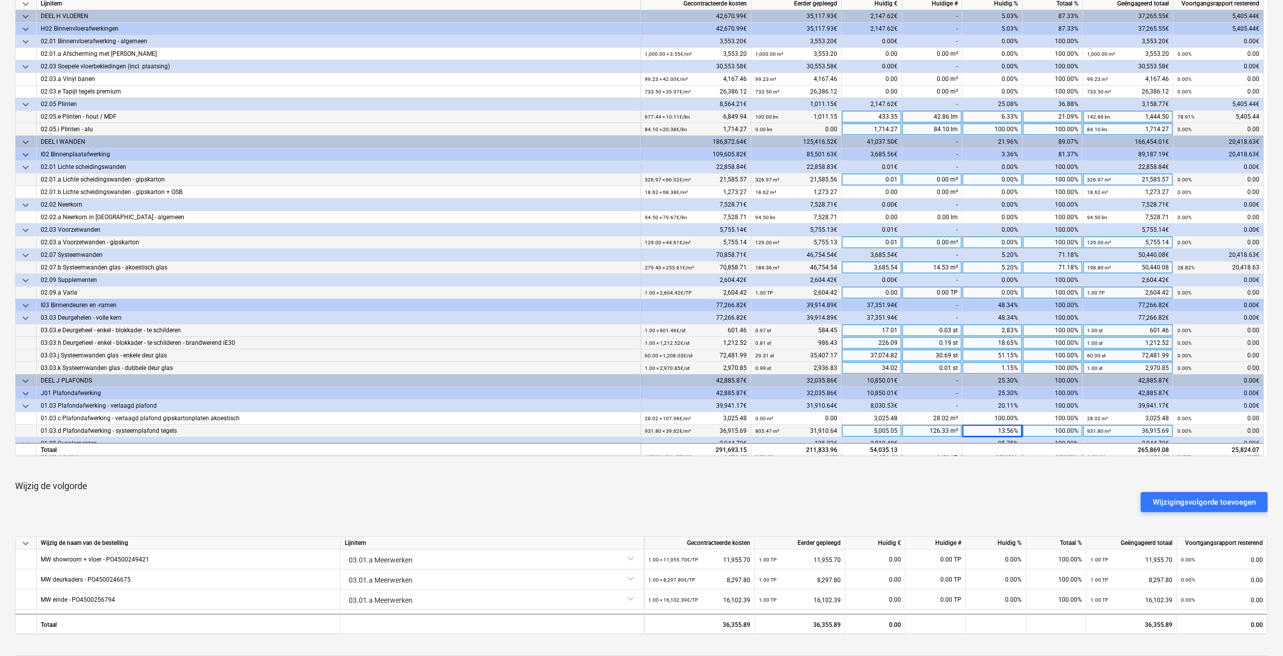
click at [1010, 113] on div "6.33%" at bounding box center [993, 117] width 60 height 13
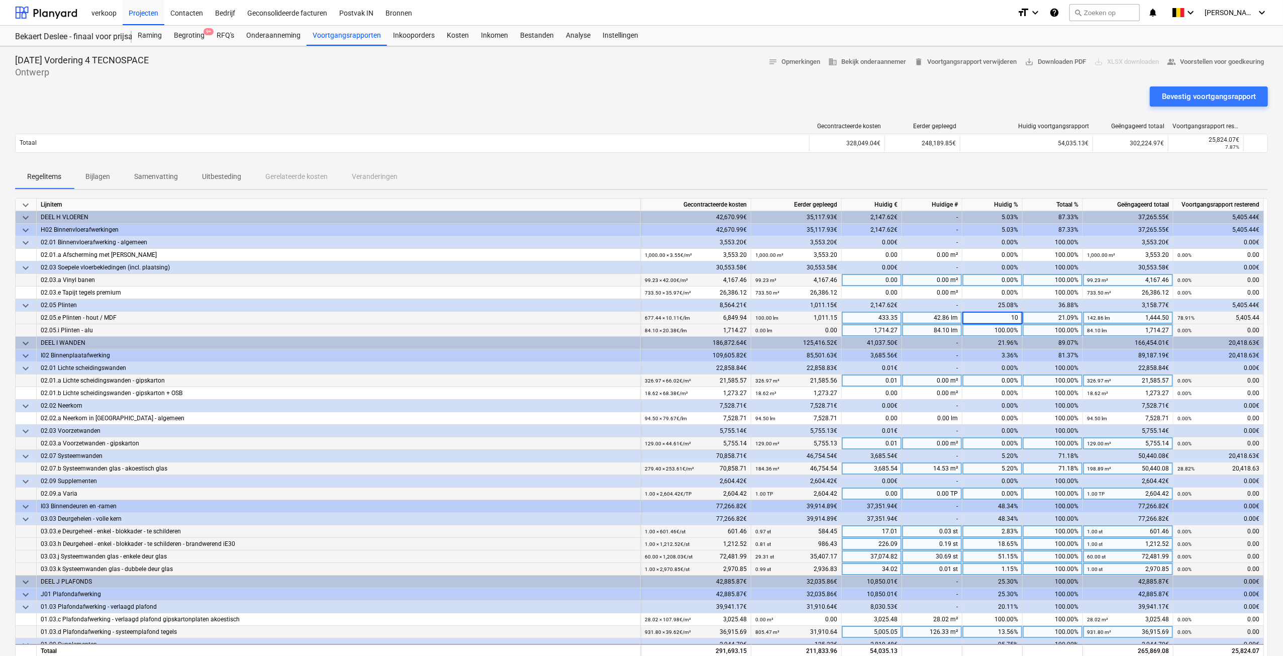
type input "100"
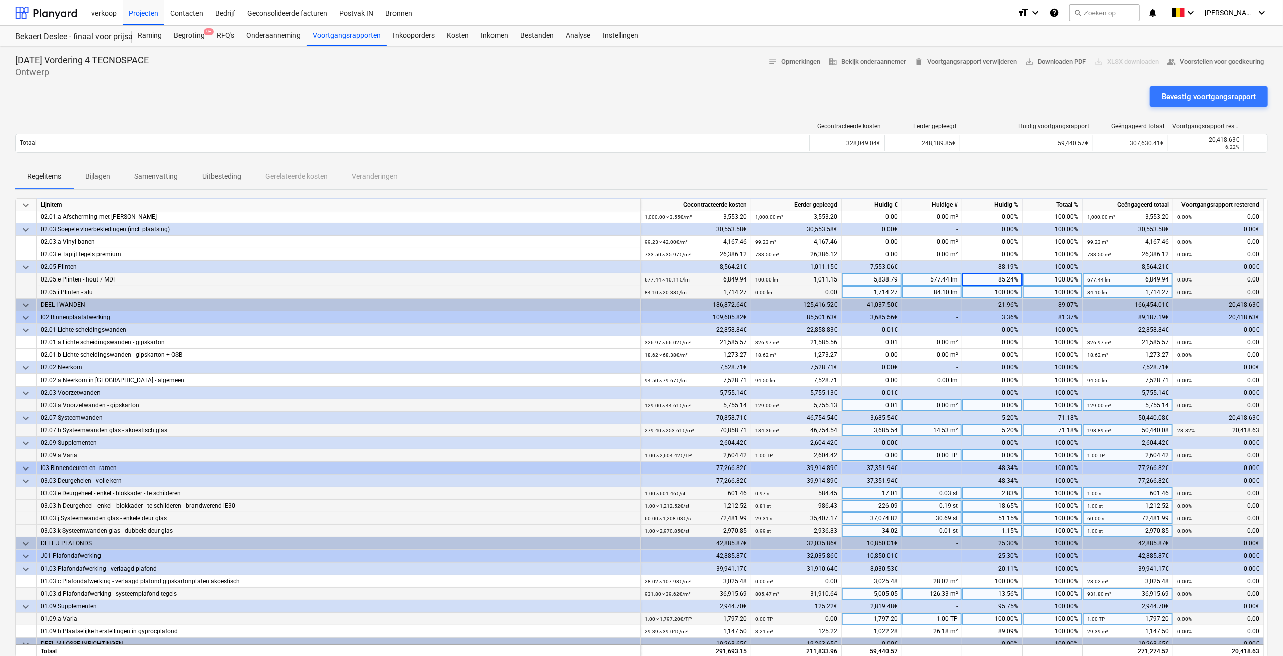
scroll to position [50, 0]
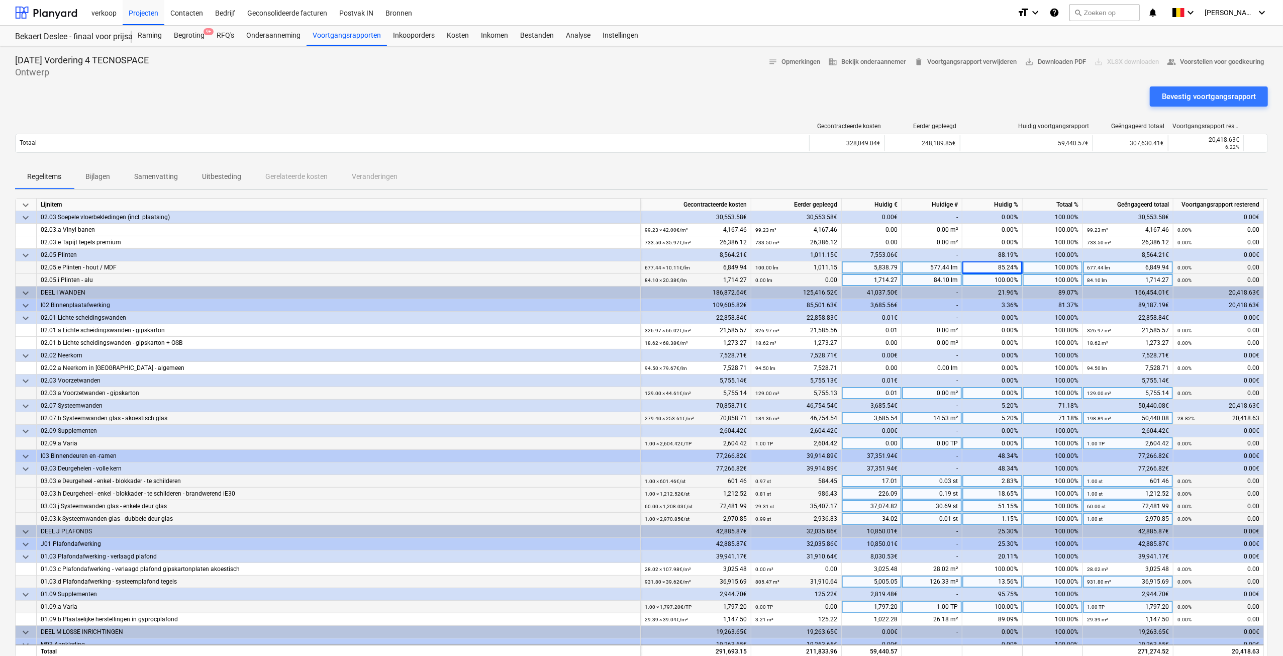
click at [868, 416] on div "3,685.54" at bounding box center [872, 418] width 60 height 13
type input "11180.27"
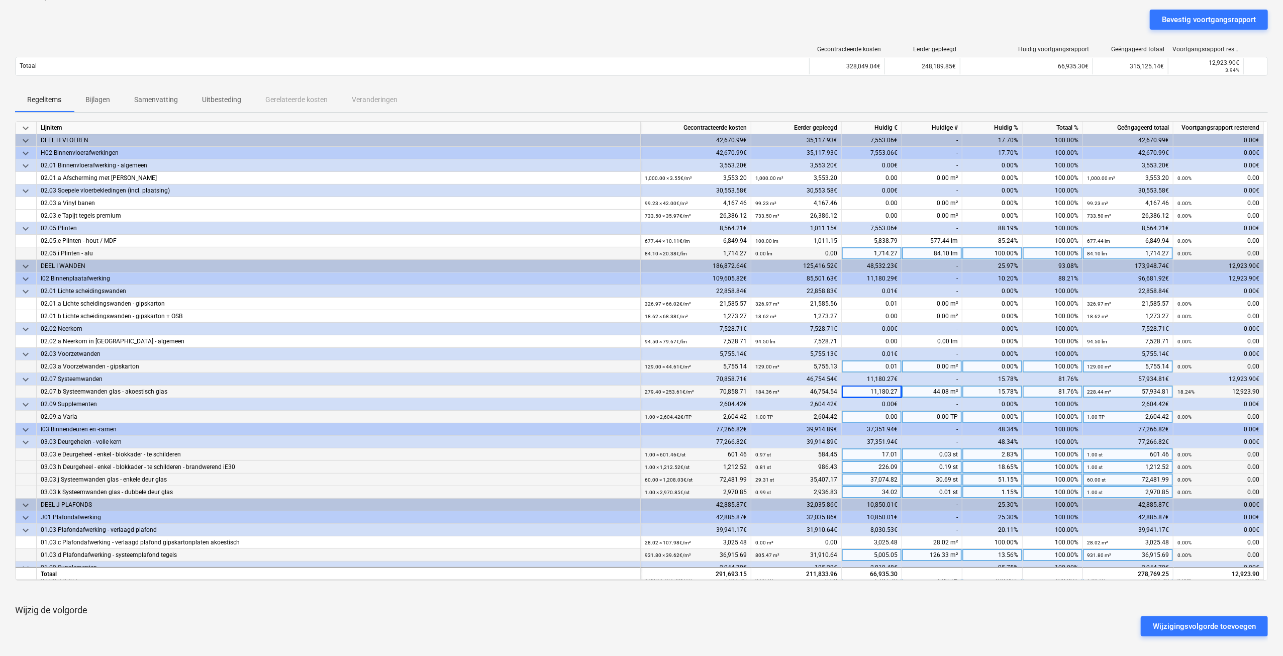
scroll to position [76, 0]
click at [1255, 20] on div "Bevestig voortgangsrapport" at bounding box center [1209, 20] width 94 height 13
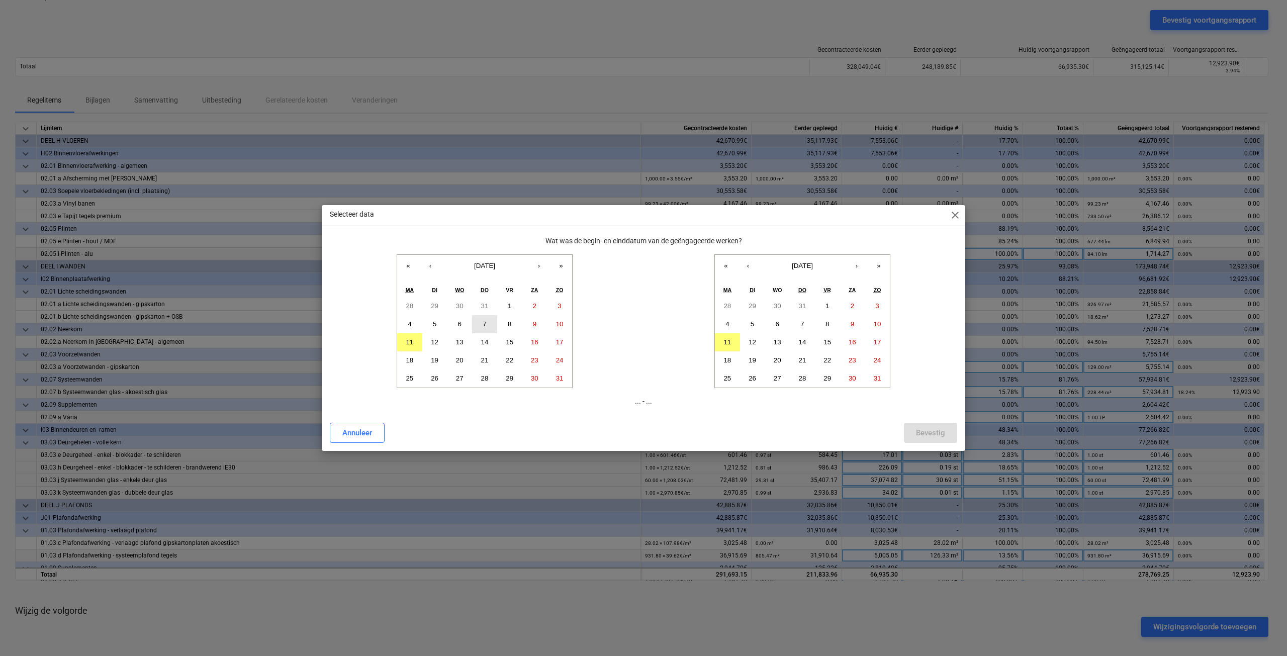
click at [483, 322] on abbr "7" at bounding box center [485, 324] width 4 height 8
click at [724, 341] on abbr "11" at bounding box center [727, 342] width 8 height 8
click at [946, 434] on button "Bevestig" at bounding box center [930, 433] width 53 height 20
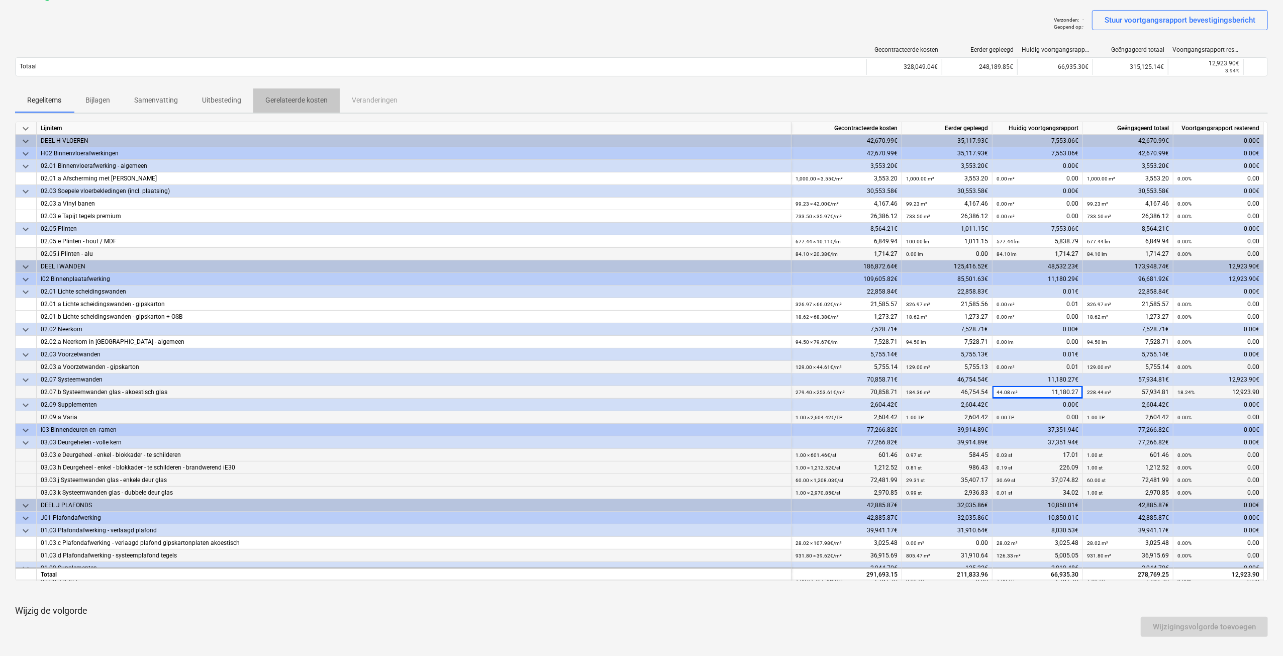
click at [303, 100] on p "Gerelateerde kosten" at bounding box center [296, 100] width 62 height 11
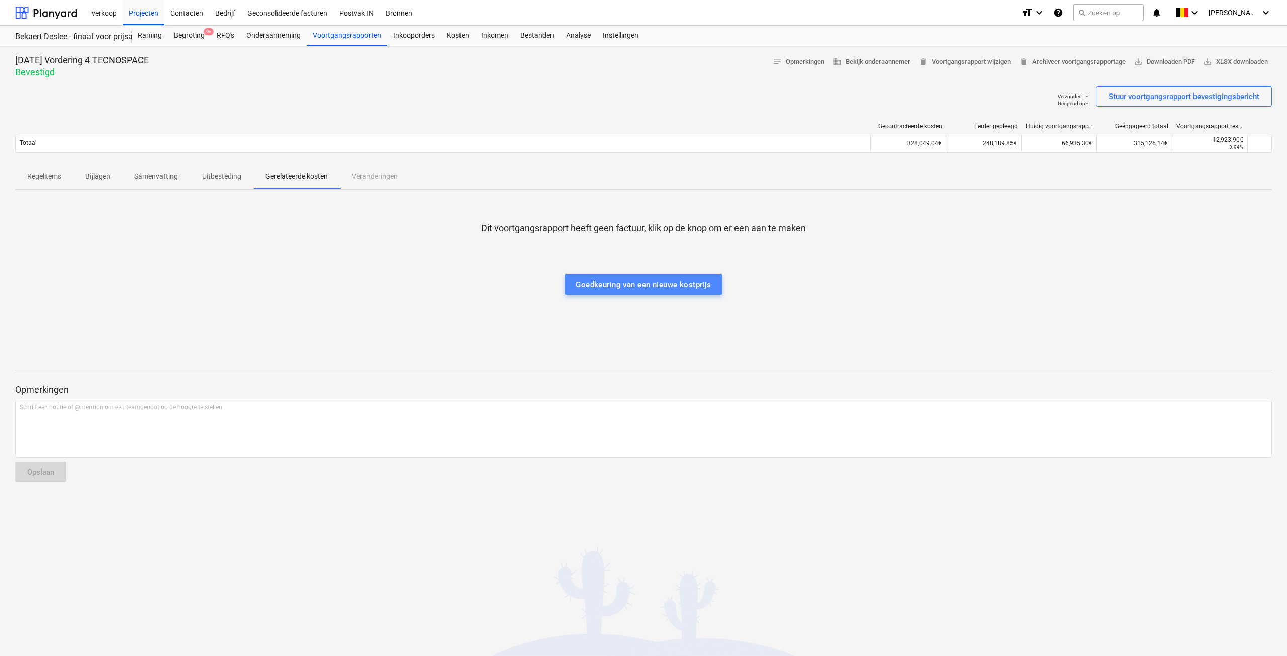
click at [607, 279] on div "Goedkeuring van een nieuwe kostprijs" at bounding box center [643, 284] width 135 height 13
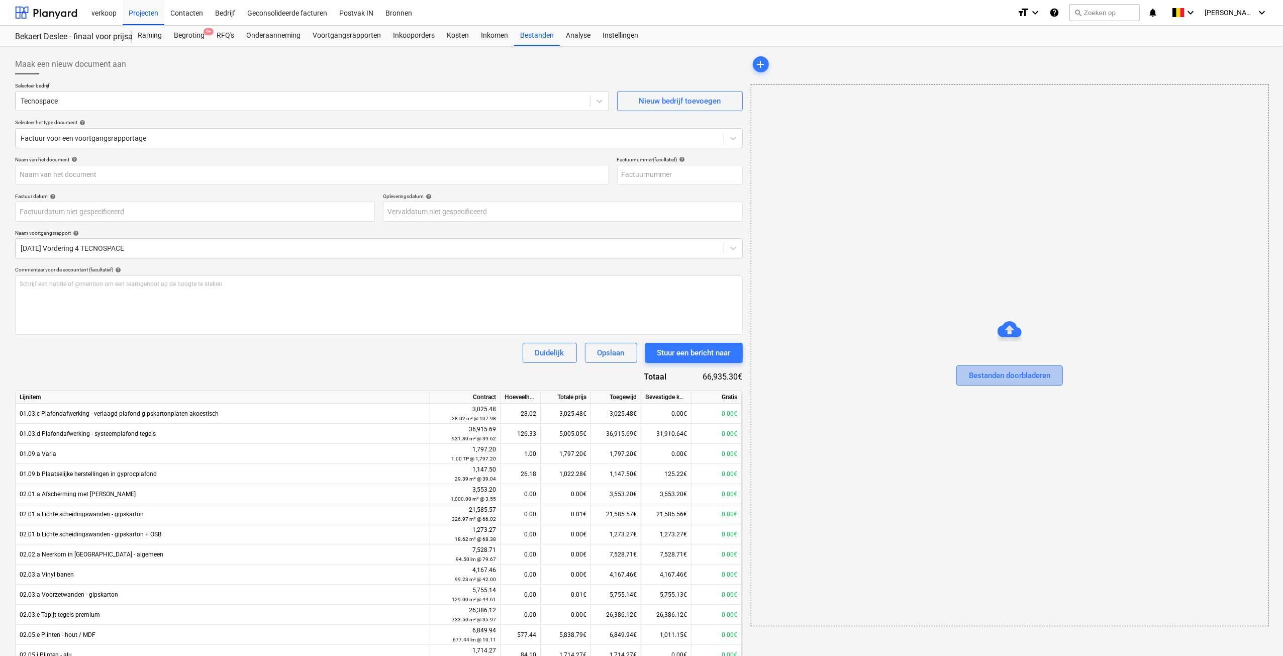
click at [1001, 371] on div "Bestanden doorbladeren" at bounding box center [1009, 375] width 81 height 13
type input "FAC 2025348 24BEKAWA00.pdf"
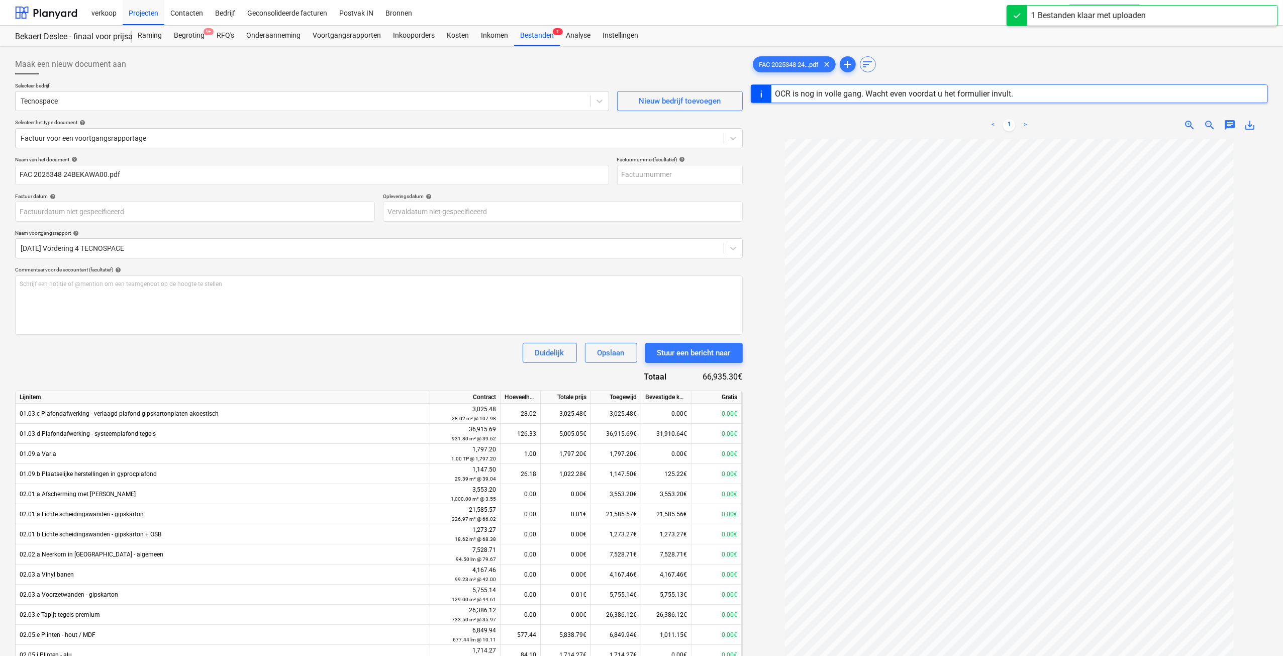
scroll to position [9, 0]
click at [685, 359] on button "Stuur een bericht naar" at bounding box center [694, 353] width 98 height 20
